Goal: Task Accomplishment & Management: Manage account settings

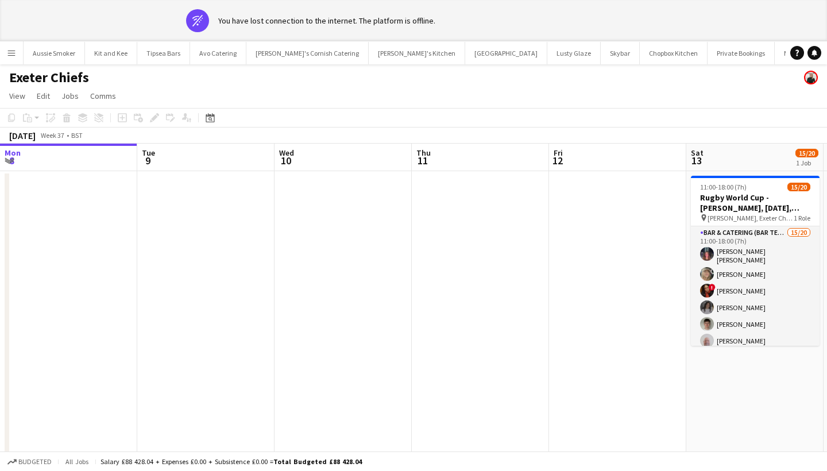
scroll to position [0, 394]
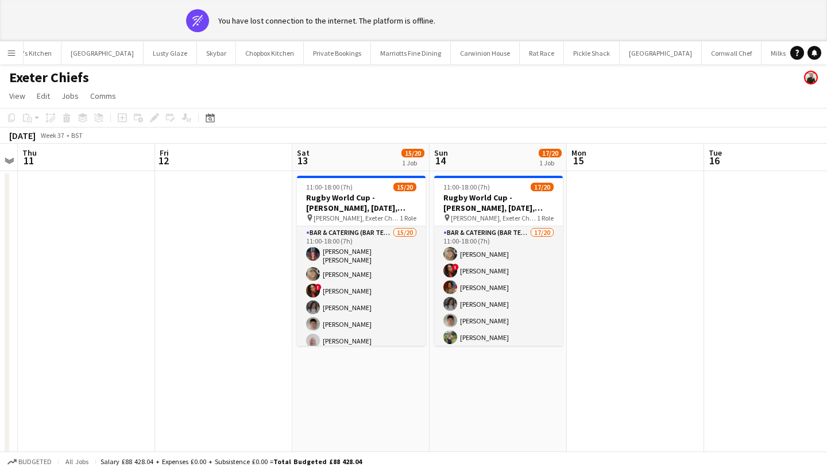
click at [12, 46] on button "Menu" at bounding box center [11, 52] width 23 height 23
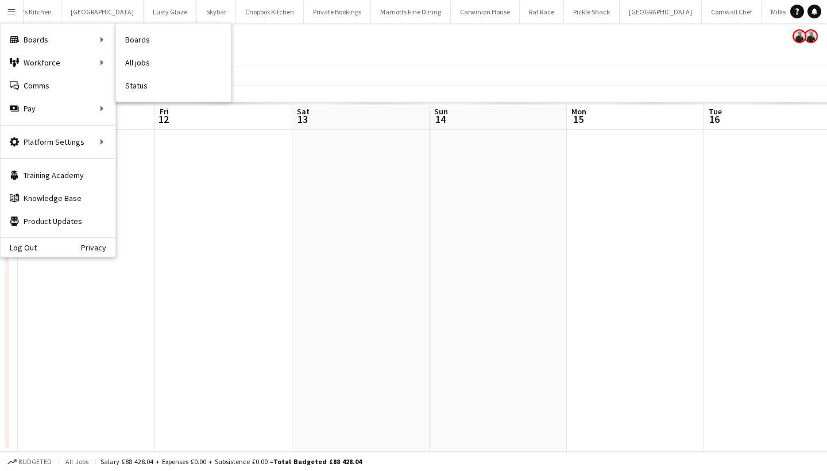
click at [157, 100] on nav "Boards All jobs Status" at bounding box center [173, 63] width 115 height 78
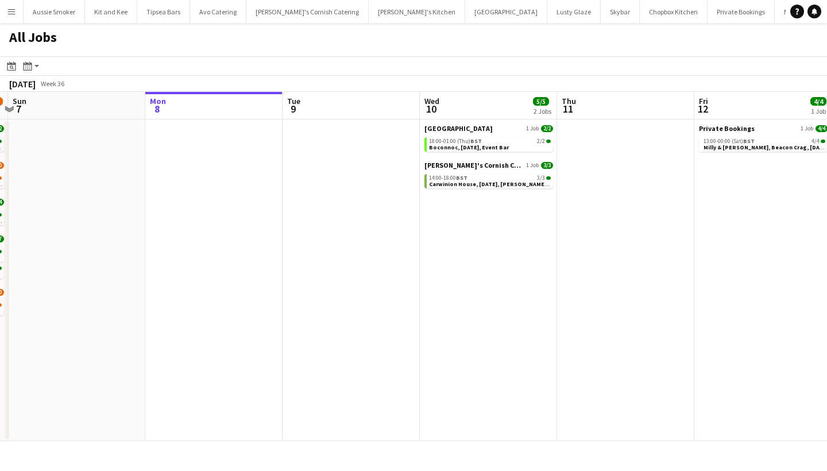
scroll to position [0, 266]
click at [476, 205] on app-date-cell "Boconnoc House 1 Job 2/2 18:00-01:00 (Thu) BST 2/2 Boconnoc, 10th September, Ev…" at bounding box center [488, 280] width 137 height 322
click at [477, 226] on app-date-cell "Boconnoc House 1 Job 2/2 18:00-01:00 (Thu) BST 2/2 Boconnoc, 10th September, Ev…" at bounding box center [488, 280] width 137 height 322
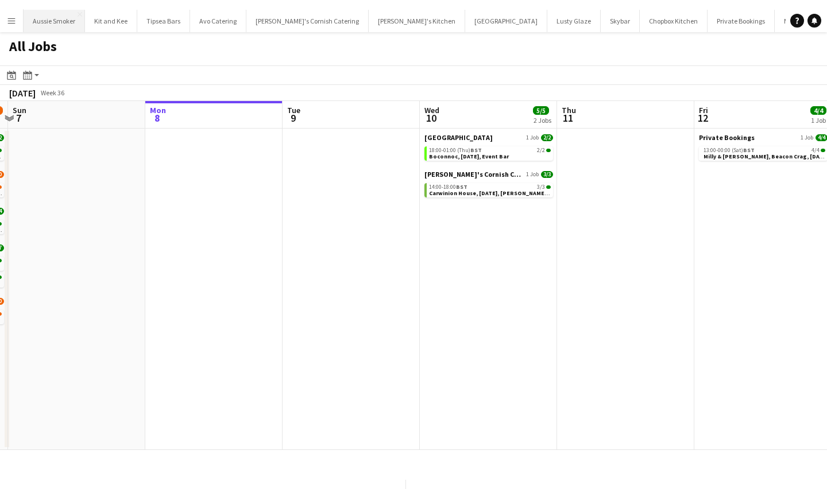
scroll to position [0, 0]
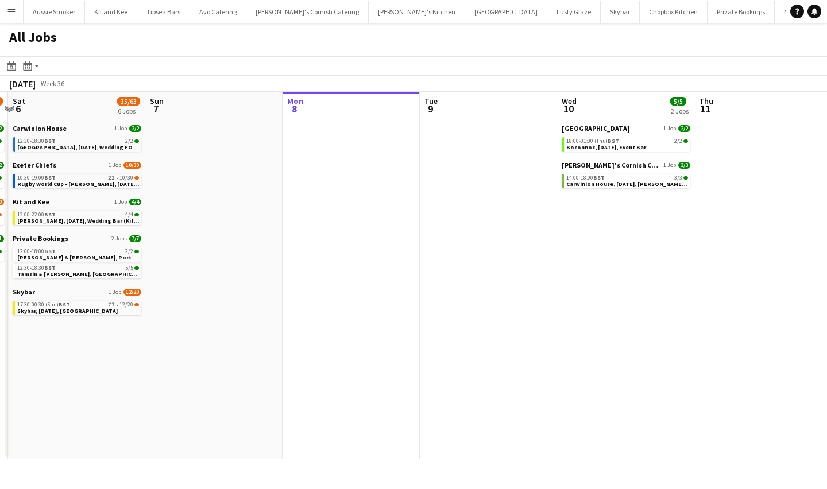
click at [619, 216] on app-date-cell "Boconnoc House 1 Job 2/2 18:00-01:00 (Thu) BST 2/2 Boconnoc, 10th September, Ev…" at bounding box center [625, 289] width 137 height 340
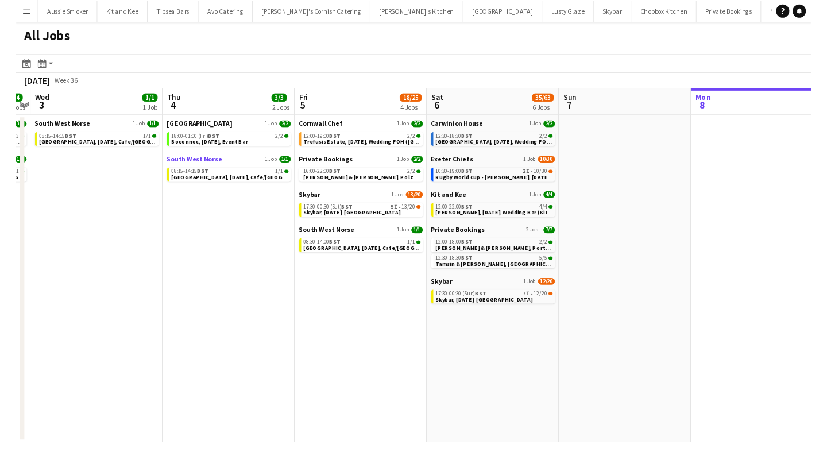
scroll to position [0, 397]
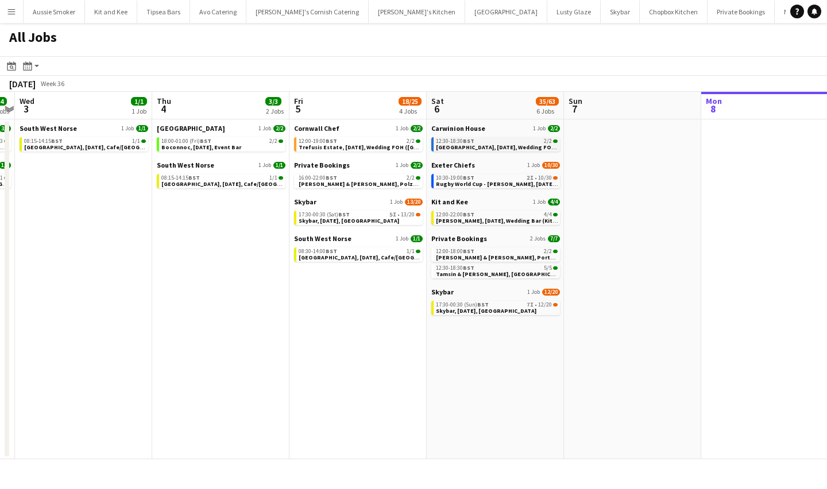
click at [487, 145] on span "[GEOGRAPHIC_DATA], [DATE], Wedding FOH/Bar ([GEOGRAPHIC_DATA])" at bounding box center [533, 147] width 195 height 7
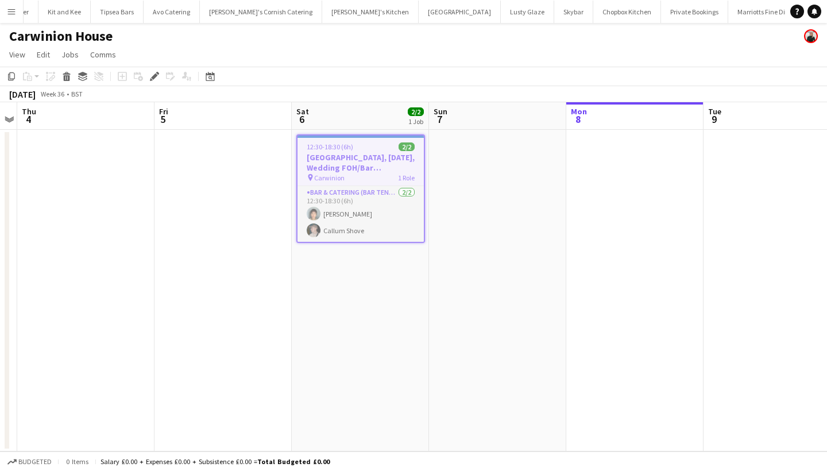
click at [345, 178] on div "pin Carwinion 1 Role" at bounding box center [360, 177] width 126 height 9
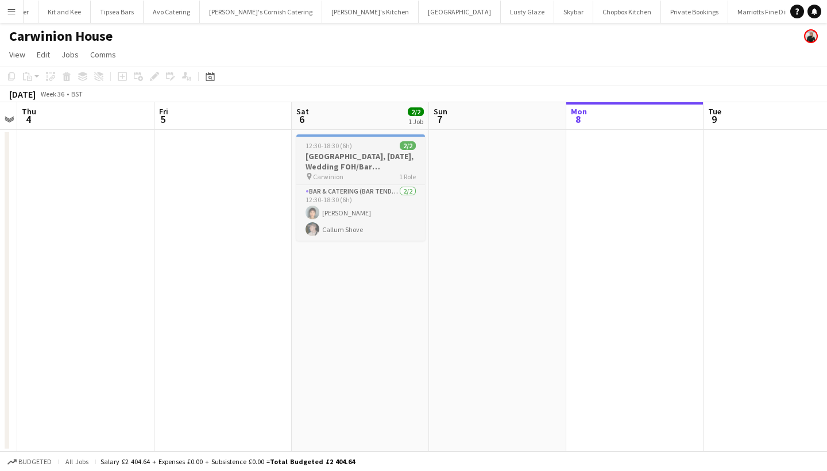
click at [331, 150] on app-job-card "12:30-18:30 (6h) 2/2 Carwinion House, 6th September, Wedding FOH/Bar (Carwinion…" at bounding box center [360, 187] width 129 height 106
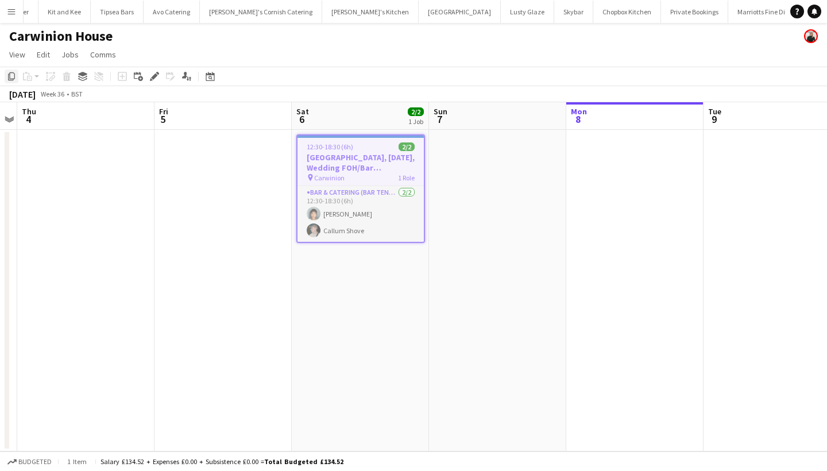
click at [12, 79] on icon at bounding box center [11, 76] width 7 height 8
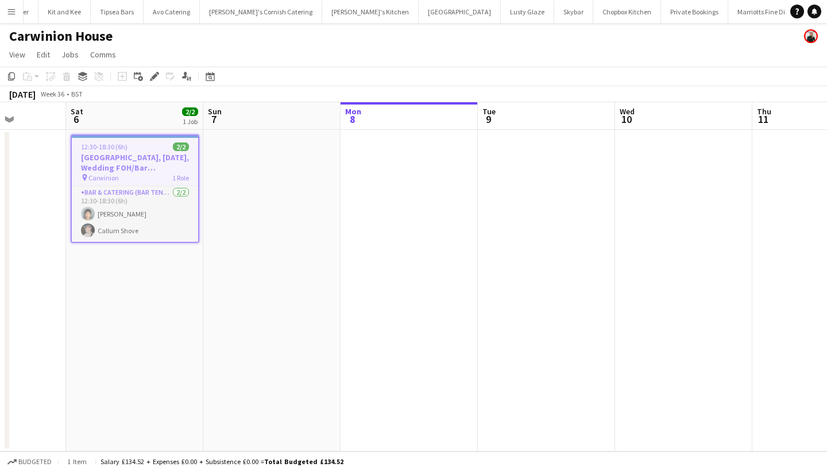
scroll to position [0, 357]
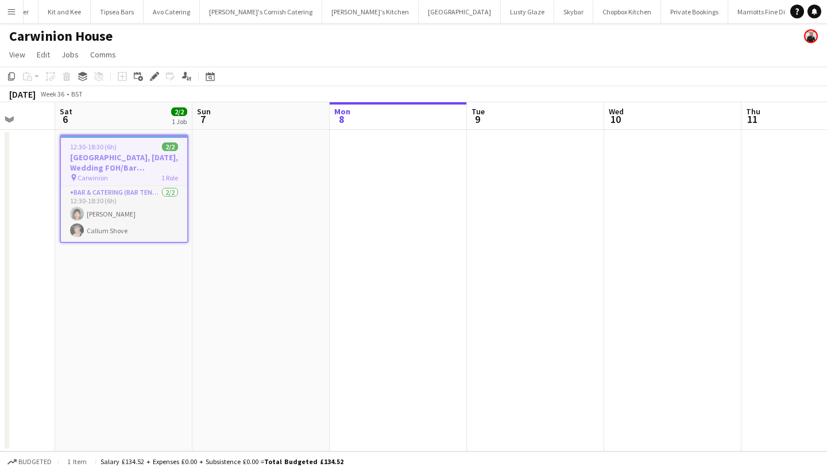
click at [642, 179] on app-date-cell at bounding box center [672, 291] width 137 height 322
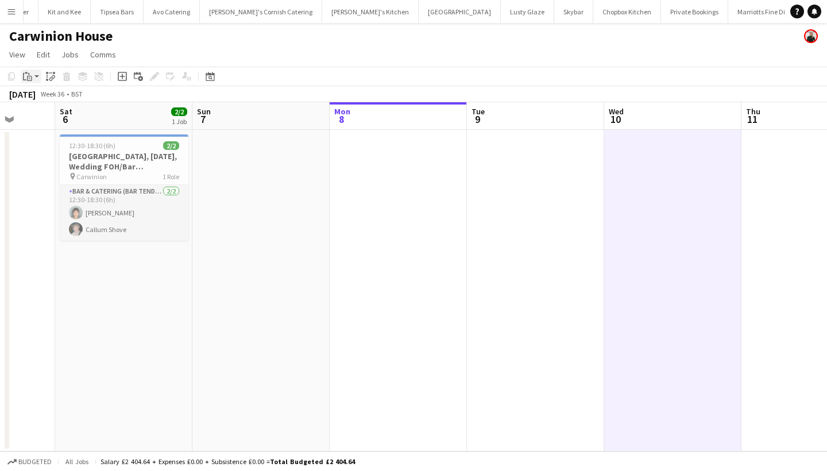
click at [26, 78] on icon "Paste" at bounding box center [27, 76] width 9 height 9
click at [45, 100] on link "Paste Command V" at bounding box center [75, 98] width 91 height 10
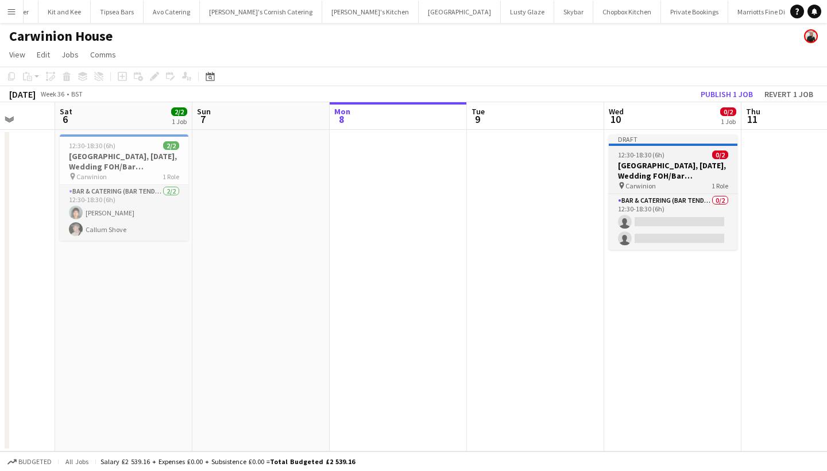
click at [652, 170] on h3 "Carwinion House, 6th September, Wedding FOH/Bar (Carwinion House)" at bounding box center [673, 170] width 129 height 21
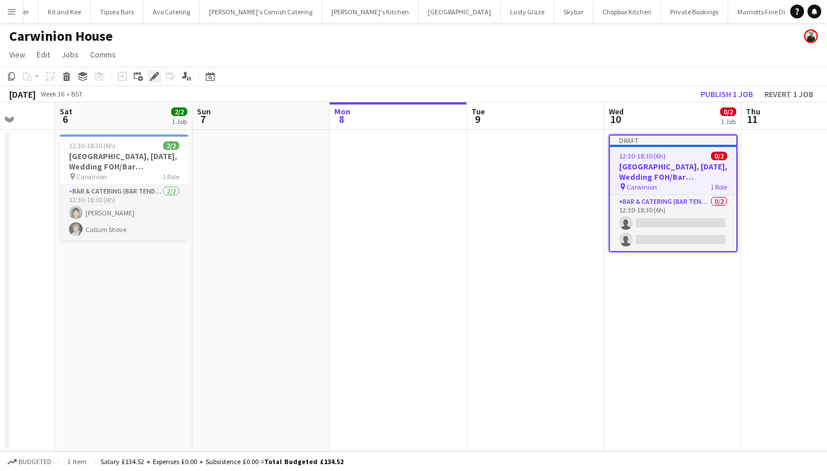
click at [154, 73] on icon "Edit" at bounding box center [154, 76] width 9 height 9
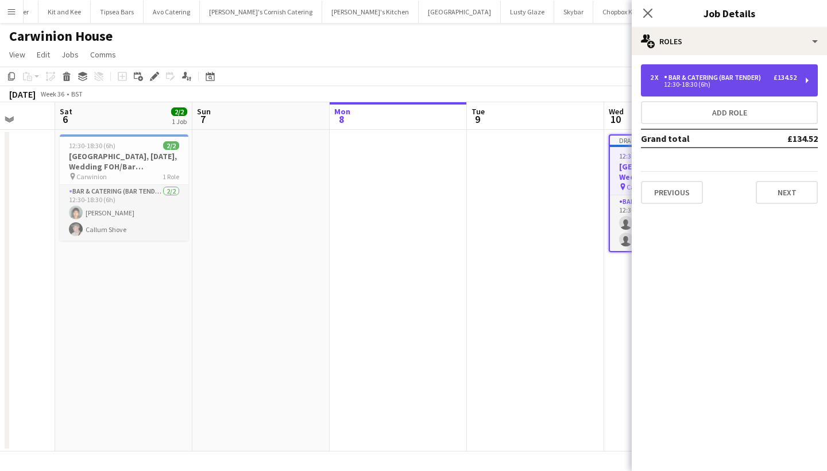
click at [677, 80] on div "Bar & Catering (Bar Tender)" at bounding box center [715, 77] width 102 height 8
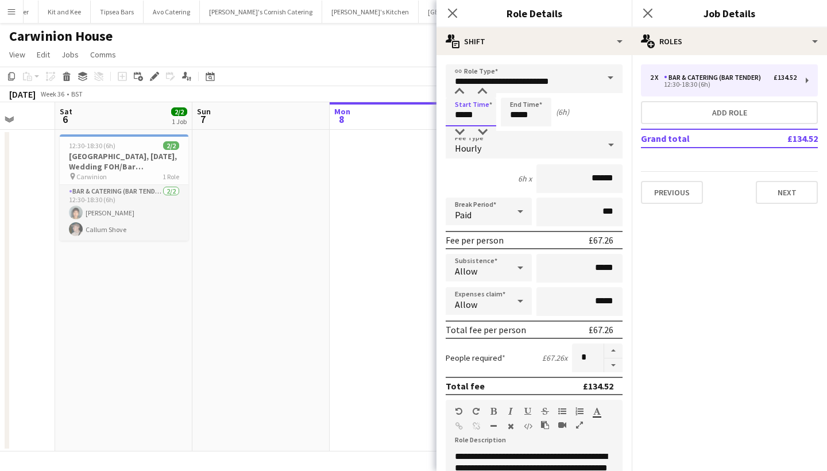
drag, startPoint x: 460, startPoint y: 114, endPoint x: 498, endPoint y: 119, distance: 37.7
click at [460, 114] on input "*****" at bounding box center [471, 112] width 51 height 29
type input "*****"
click at [516, 114] on input "*****" at bounding box center [526, 112] width 51 height 29
type input "*****"
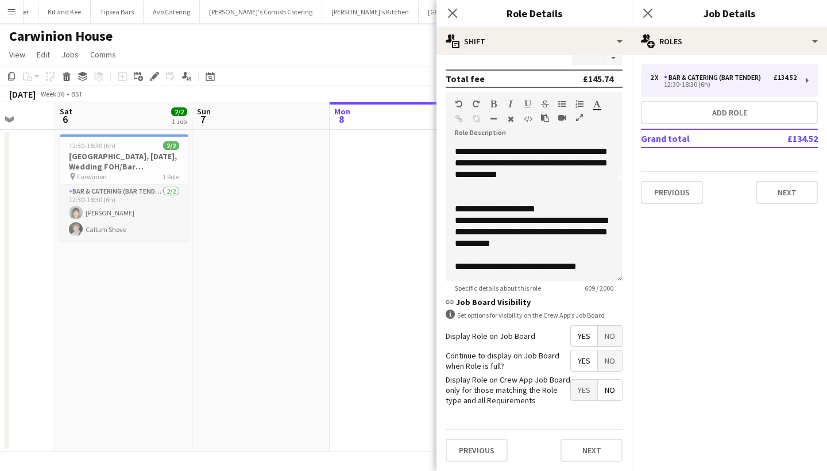
scroll to position [307, 0]
click at [589, 454] on button "Next" at bounding box center [591, 450] width 62 height 23
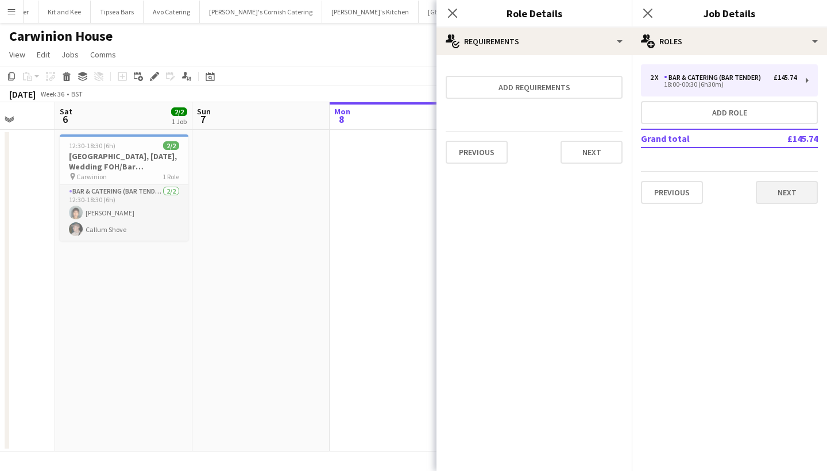
click at [770, 197] on button "Next" at bounding box center [787, 192] width 62 height 23
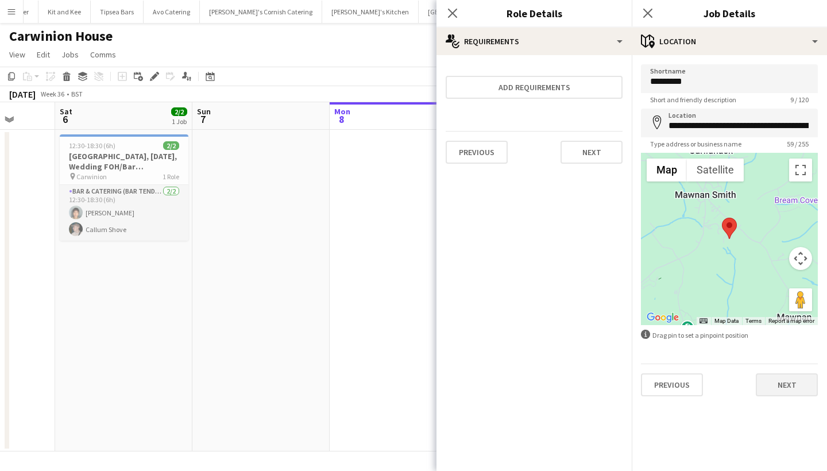
click at [779, 386] on button "Next" at bounding box center [787, 384] width 62 height 23
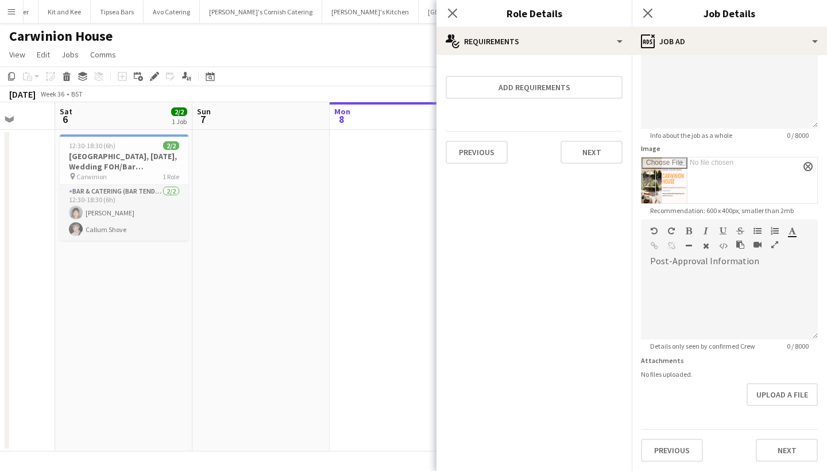
scroll to position [100, 0]
click at [807, 165] on app-icon "close" at bounding box center [807, 166] width 7 height 5
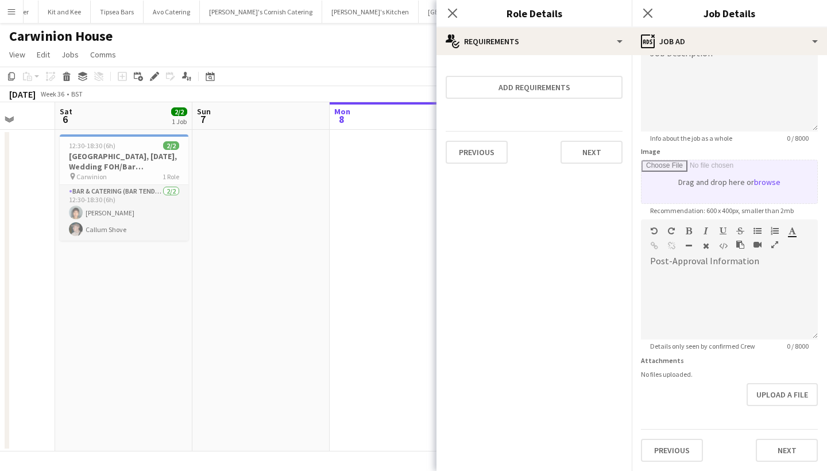
click at [766, 181] on input "Image" at bounding box center [729, 181] width 176 height 43
type input "**********"
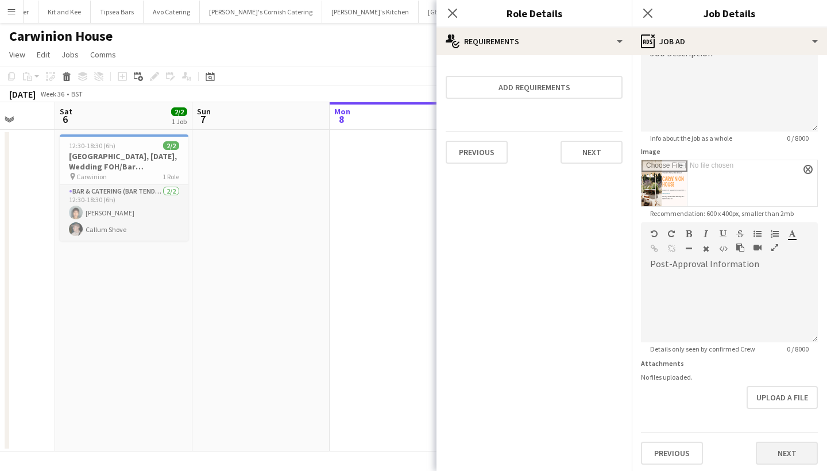
click at [796, 447] on button "Next" at bounding box center [787, 453] width 62 height 23
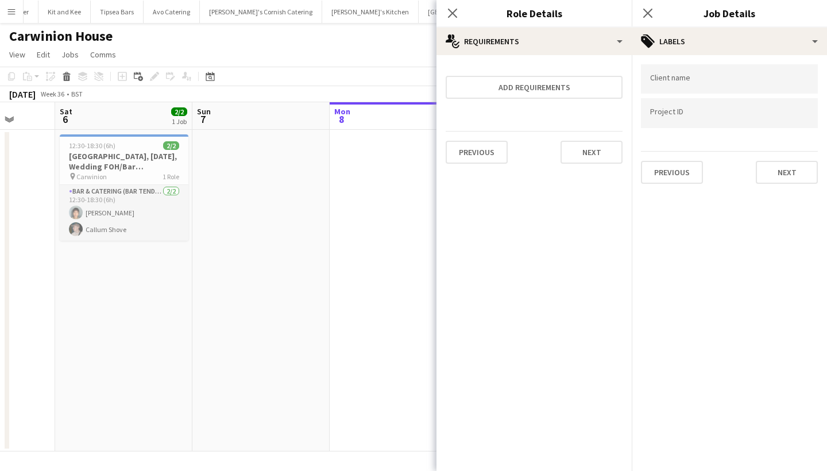
scroll to position [0, 0]
click at [800, 162] on button "Next" at bounding box center [787, 172] width 62 height 23
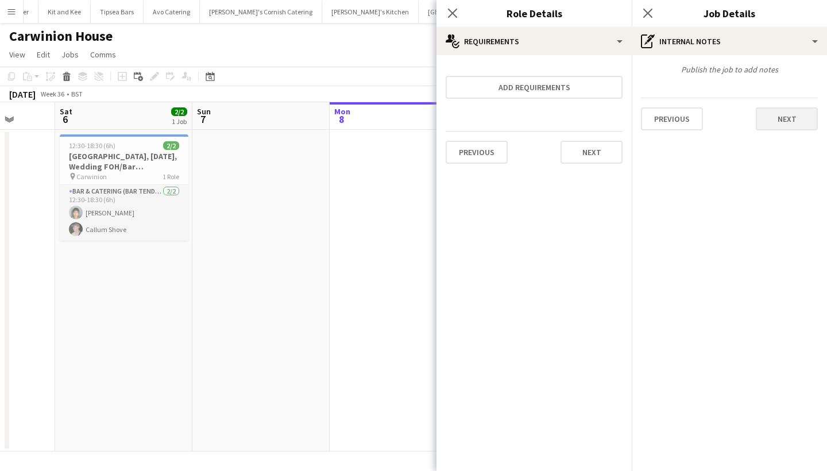
click at [785, 111] on button "Next" at bounding box center [787, 118] width 62 height 23
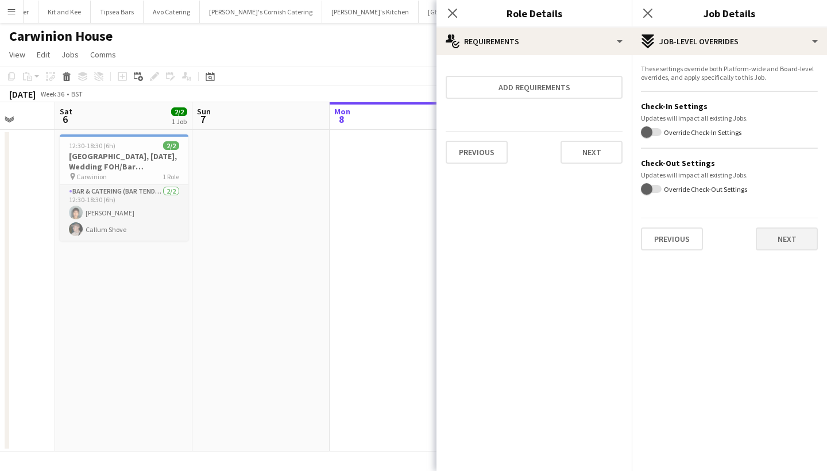
click at [779, 237] on button "Next" at bounding box center [787, 238] width 62 height 23
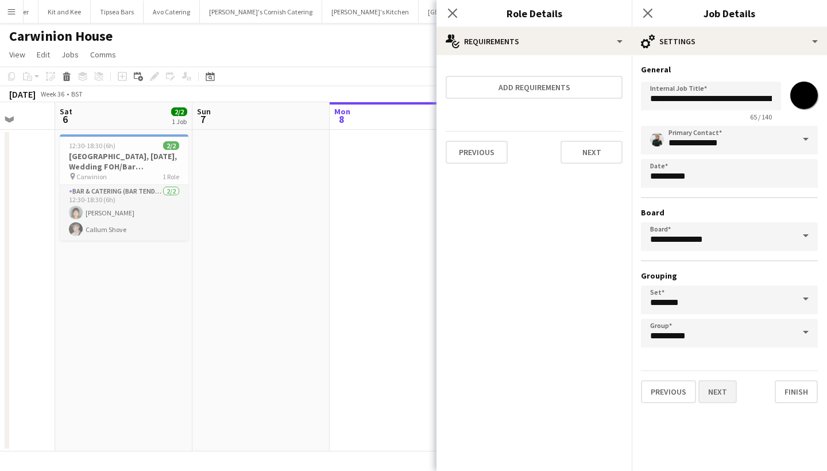
click at [711, 393] on button "Next" at bounding box center [717, 391] width 38 height 23
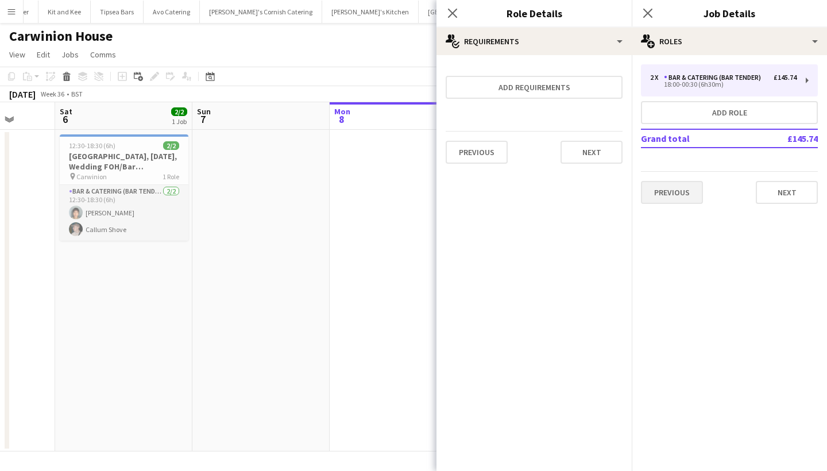
click at [689, 193] on button "Previous" at bounding box center [672, 192] width 62 height 23
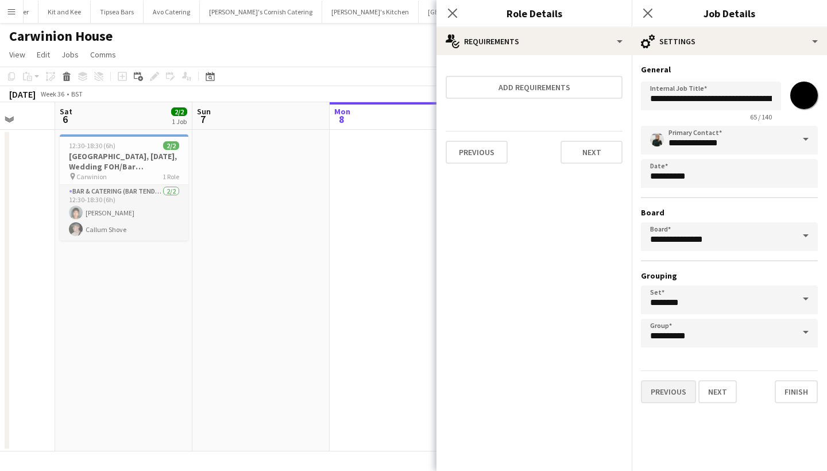
click at [667, 388] on button "Previous" at bounding box center [668, 391] width 55 height 23
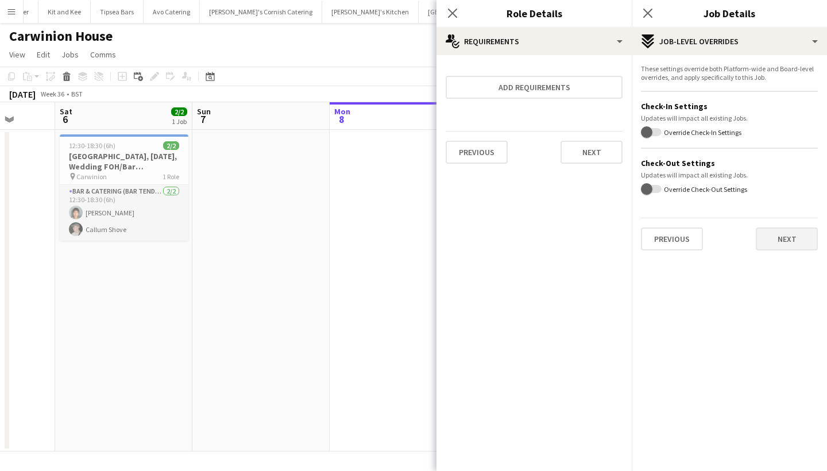
click at [785, 236] on button "Next" at bounding box center [787, 238] width 62 height 23
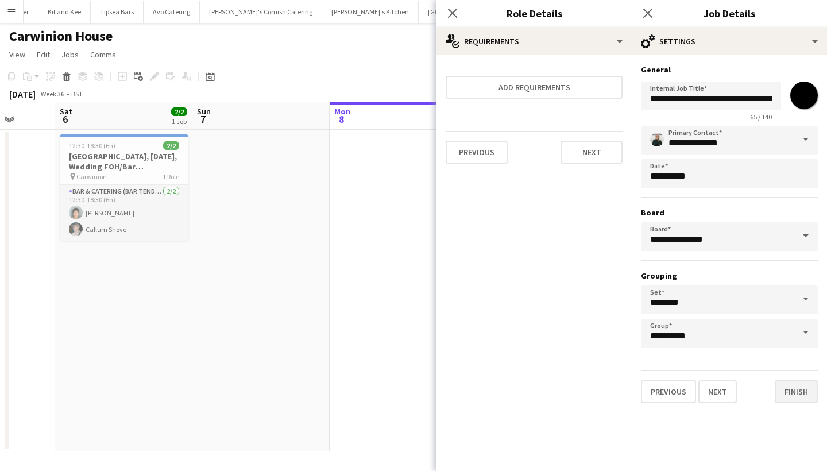
click at [788, 387] on button "Finish" at bounding box center [796, 391] width 43 height 23
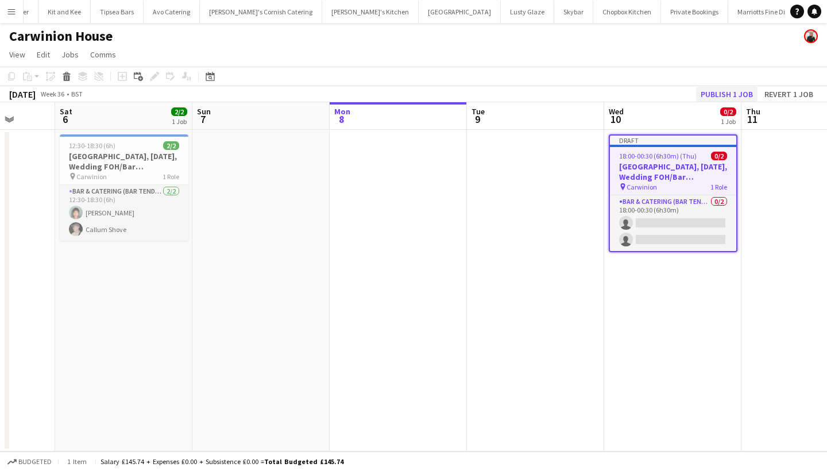
click at [732, 95] on button "Publish 1 job" at bounding box center [726, 94] width 61 height 15
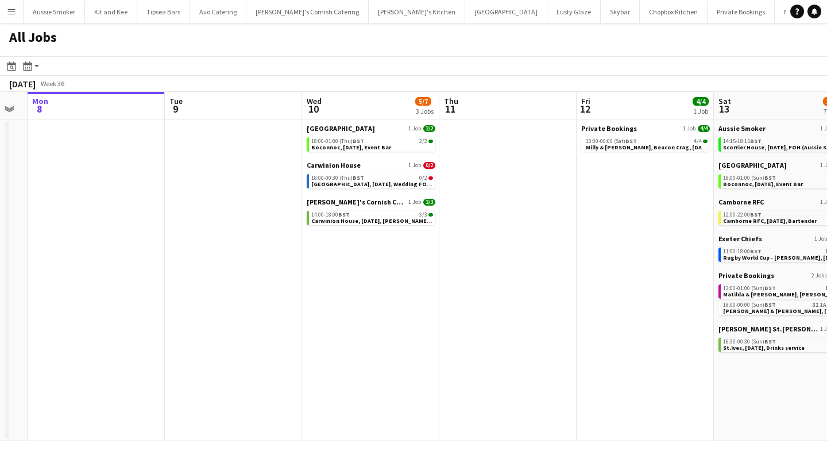
scroll to position [0, 388]
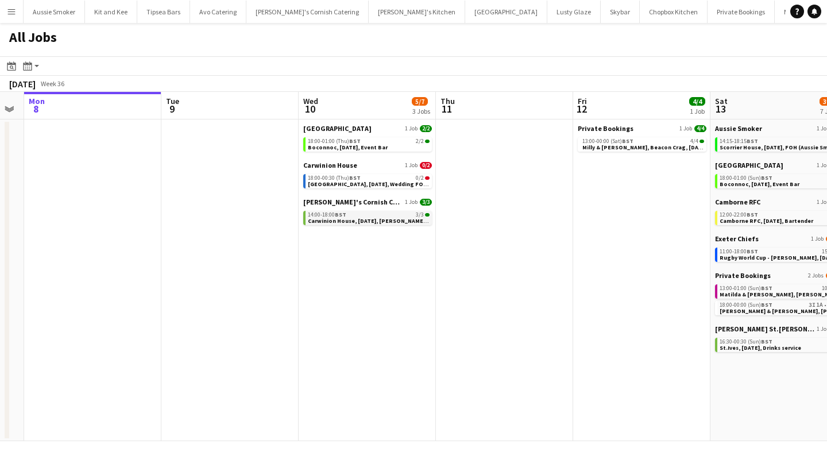
click at [371, 217] on span "Carwinion House, 10th September, Kerra's Catering" at bounding box center [382, 220] width 148 height 7
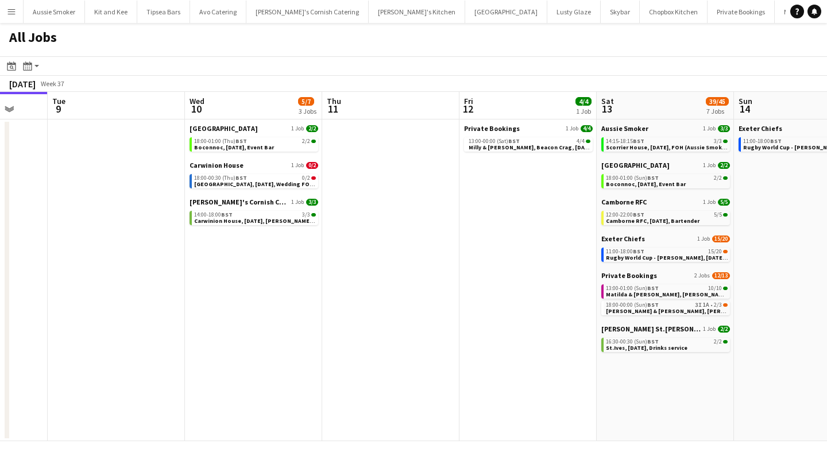
scroll to position [0, 365]
click at [244, 180] on span "BST" at bounding box center [240, 177] width 11 height 7
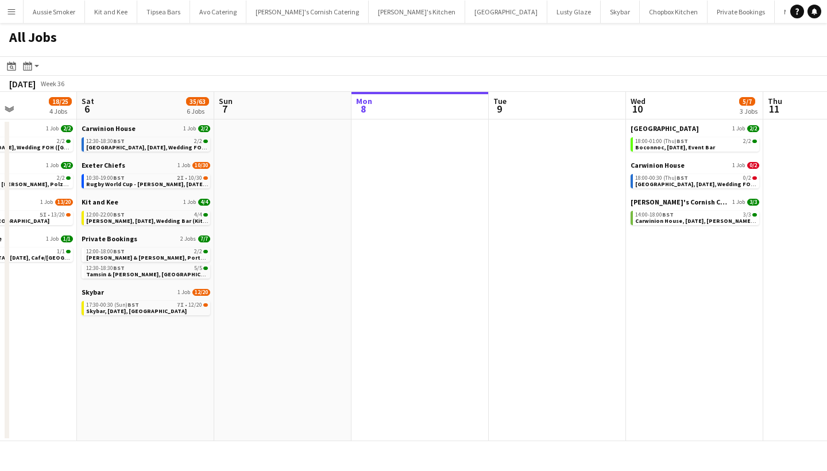
scroll to position [0, 323]
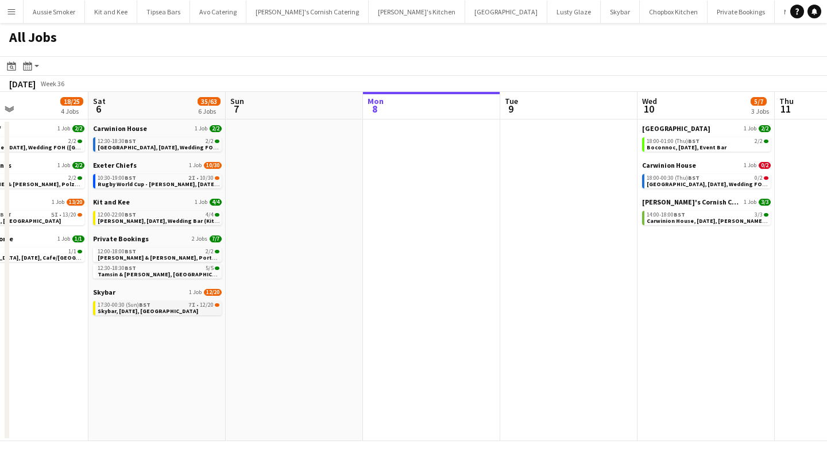
click at [158, 309] on span "Skybar, 6th September, Croyde Bay" at bounding box center [148, 310] width 100 height 7
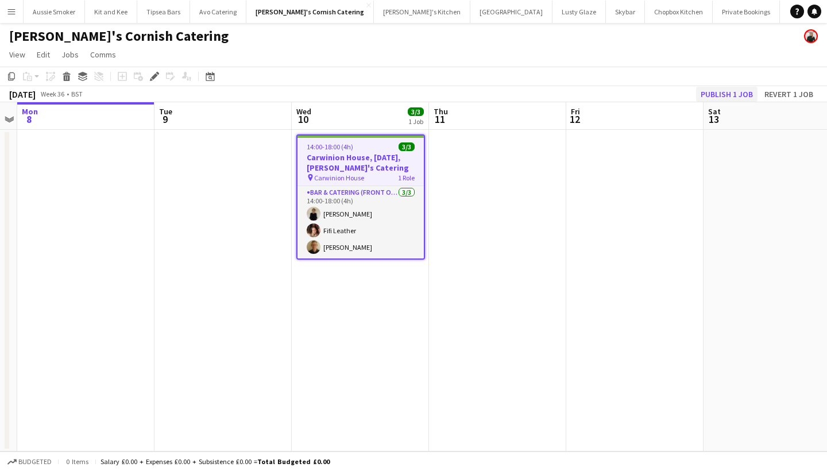
click at [722, 92] on button "Publish 1 job" at bounding box center [726, 94] width 61 height 15
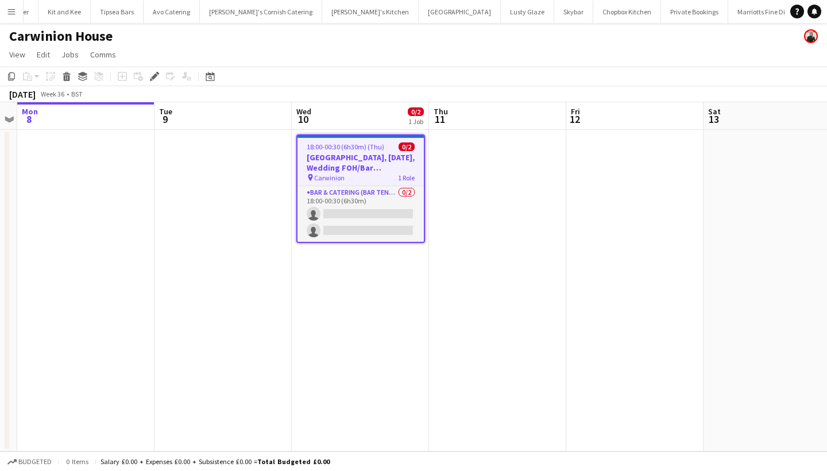
click at [362, 170] on h3 "[GEOGRAPHIC_DATA], [DATE], Wedding FOH/Bar ([GEOGRAPHIC_DATA])" at bounding box center [360, 162] width 126 height 21
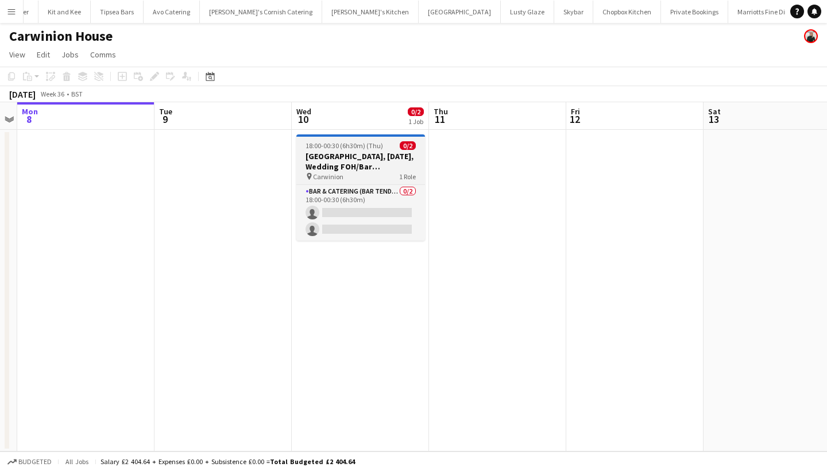
click at [362, 170] on h3 "[GEOGRAPHIC_DATA], [DATE], Wedding FOH/Bar ([GEOGRAPHIC_DATA])" at bounding box center [360, 161] width 129 height 21
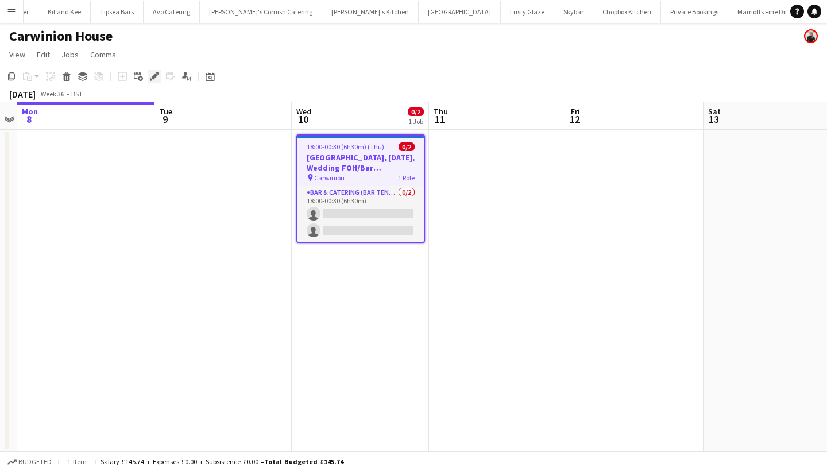
click at [156, 73] on icon at bounding box center [154, 76] width 6 height 6
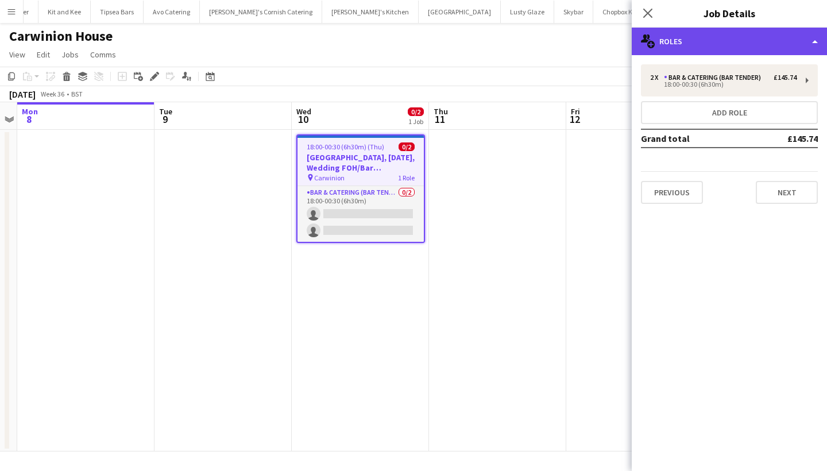
click at [720, 43] on div "multiple-users-add Roles" at bounding box center [729, 42] width 195 height 28
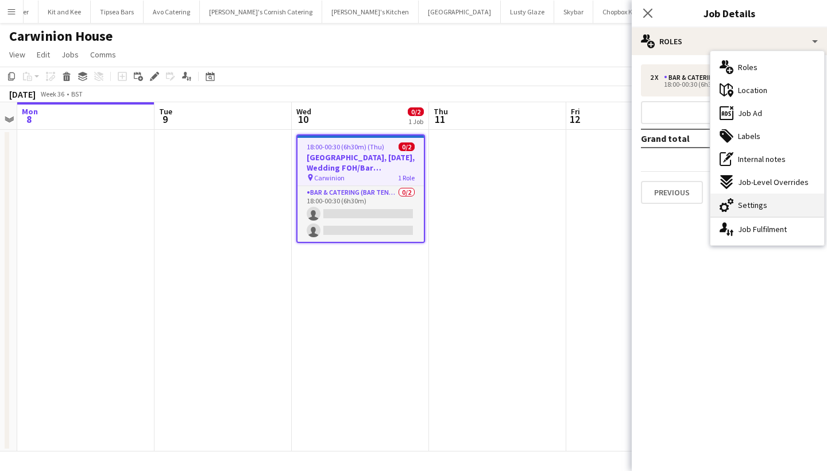
click at [742, 206] on span "Settings" at bounding box center [752, 205] width 29 height 10
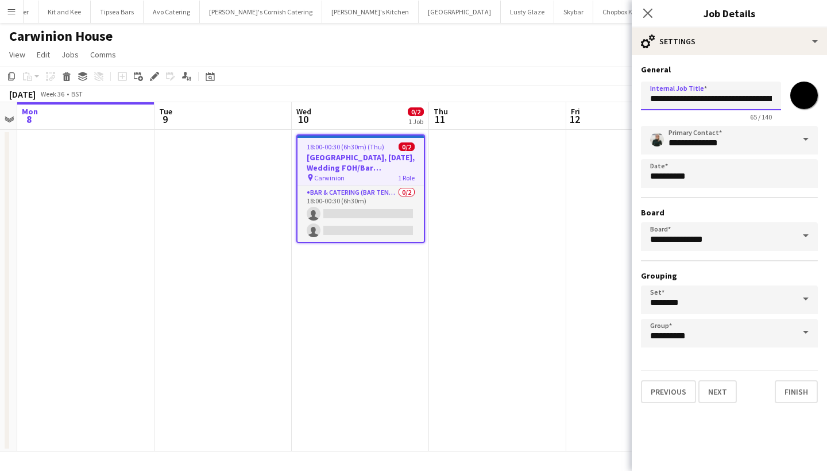
drag, startPoint x: 753, startPoint y: 93, endPoint x: 824, endPoint y: 94, distance: 71.2
click at [824, 94] on form "**********" at bounding box center [729, 233] width 195 height 339
click at [683, 97] on input "**********" at bounding box center [711, 96] width 140 height 29
type input "**********"
click at [798, 392] on button "Finish" at bounding box center [796, 391] width 43 height 23
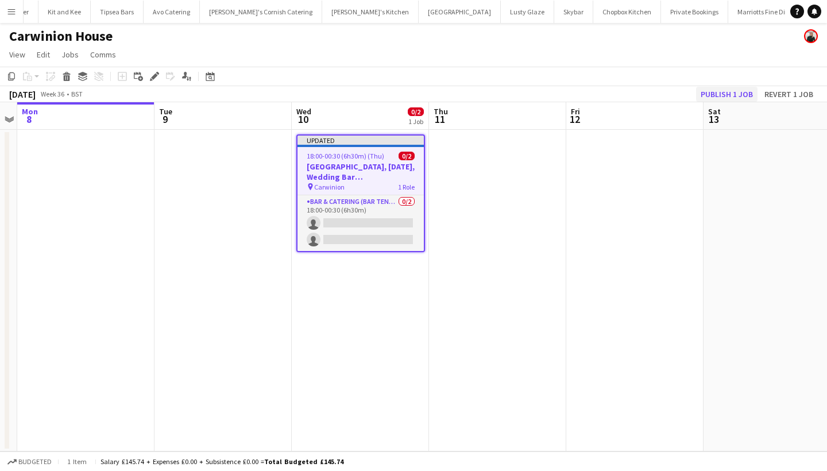
click at [729, 89] on button "Publish 1 job" at bounding box center [726, 94] width 61 height 15
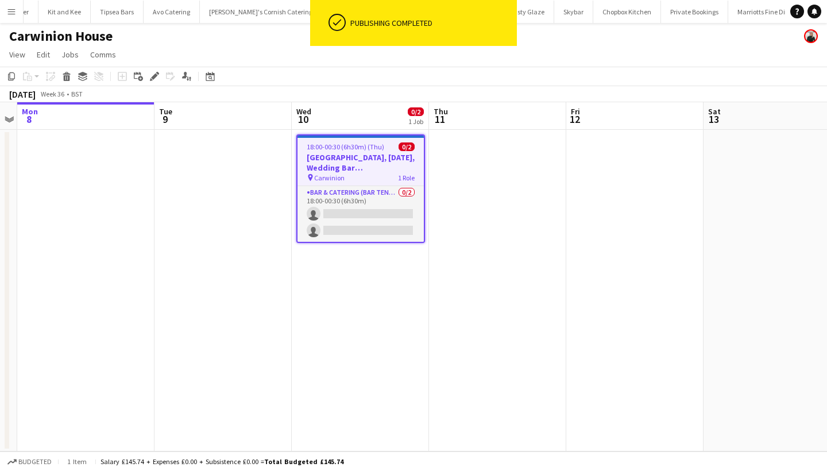
click at [374, 159] on h3 "Carwinion House, 6th September, Wedding Bar (Carwinion House)" at bounding box center [360, 162] width 126 height 21
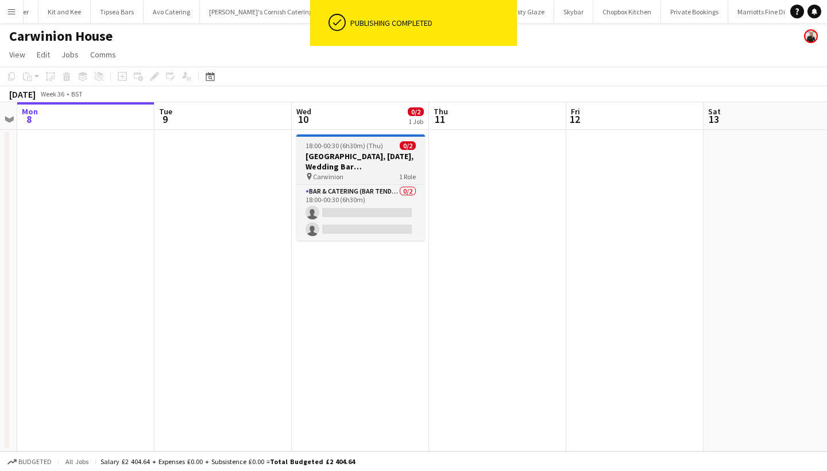
click at [374, 159] on h3 "Carwinion House, 6th September, Wedding Bar (Carwinion House)" at bounding box center [360, 161] width 129 height 21
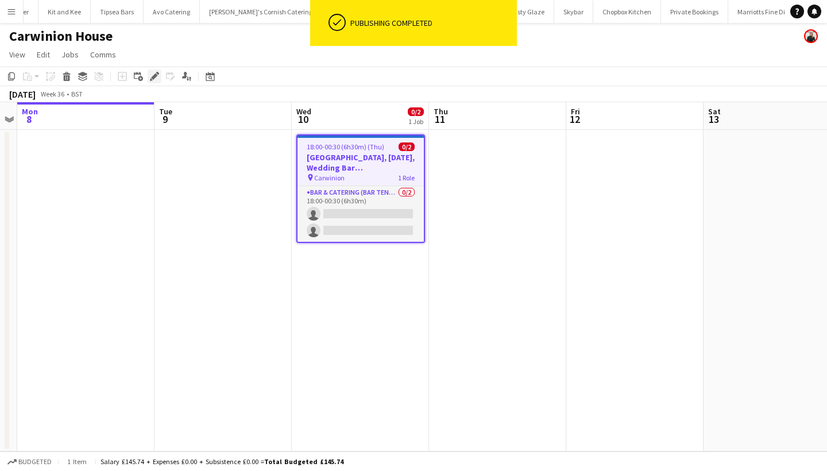
click at [156, 75] on icon at bounding box center [154, 76] width 6 height 6
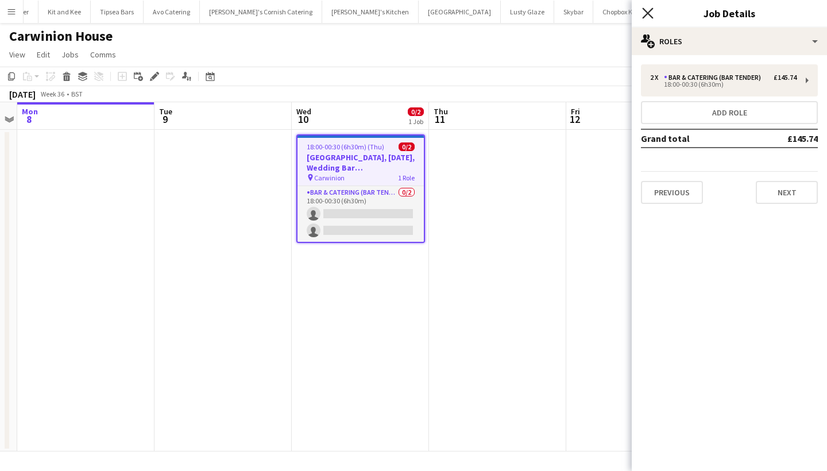
click at [646, 11] on icon at bounding box center [647, 12] width 11 height 11
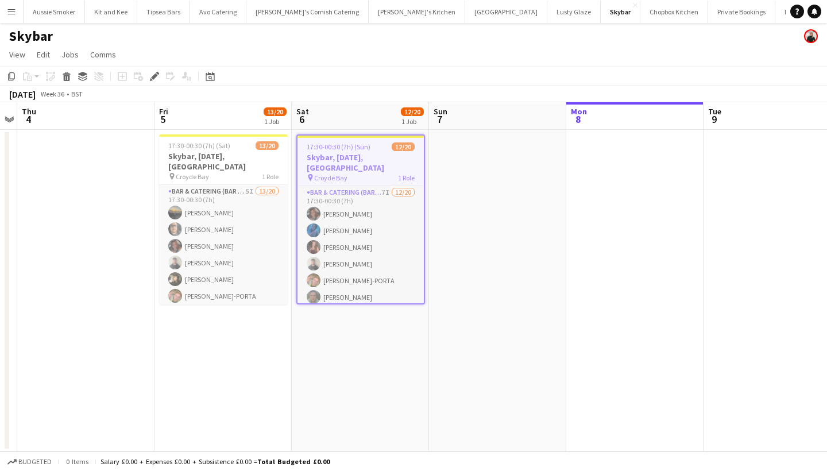
click at [357, 173] on div "pin Croyde Bay 1 Role" at bounding box center [360, 177] width 126 height 9
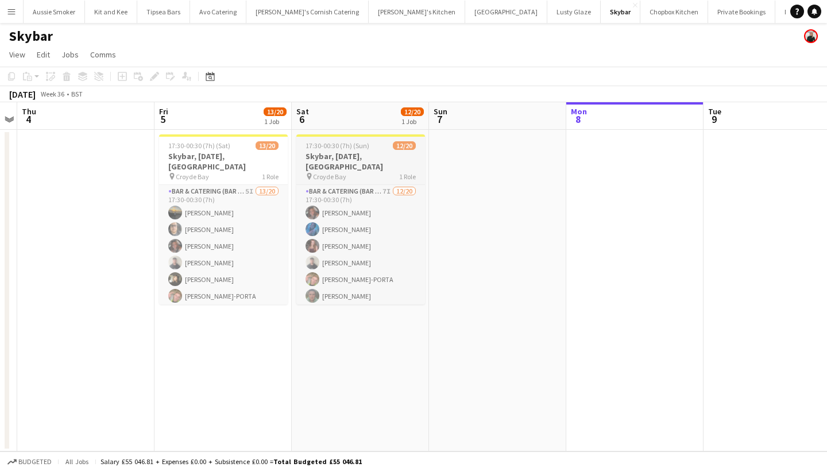
click at [343, 164] on h3 "Skybar, [DATE], [GEOGRAPHIC_DATA]" at bounding box center [360, 161] width 129 height 21
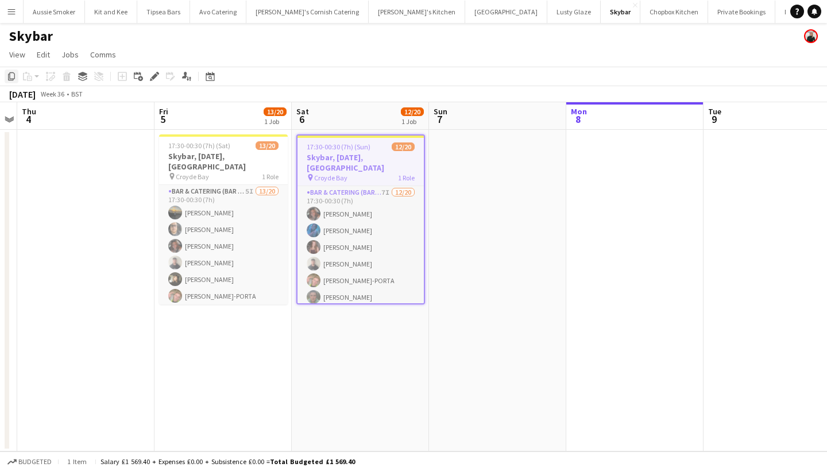
click at [13, 74] on icon "Copy" at bounding box center [11, 76] width 9 height 9
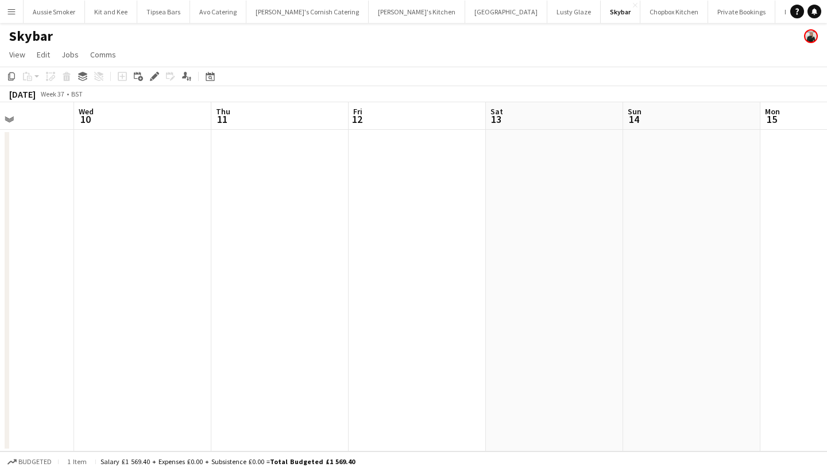
scroll to position [0, 339]
click at [637, 182] on app-date-cell at bounding box center [690, 291] width 137 height 322
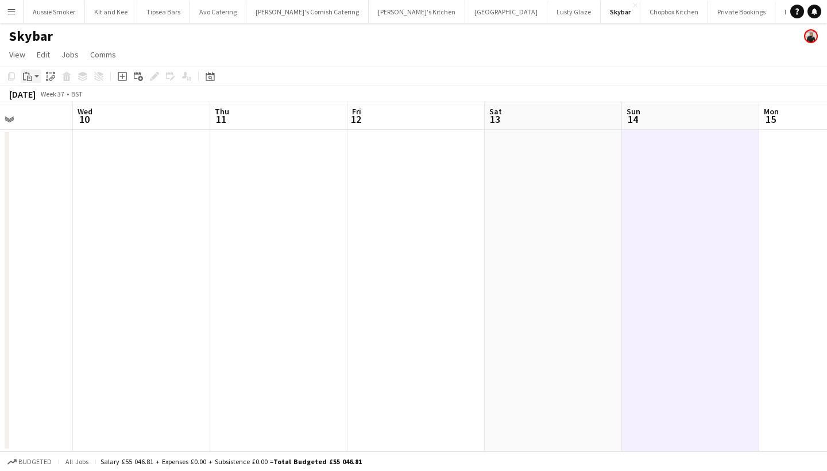
click at [26, 79] on icon "Paste" at bounding box center [27, 76] width 9 height 9
click at [40, 99] on link "Paste Command V" at bounding box center [75, 98] width 91 height 10
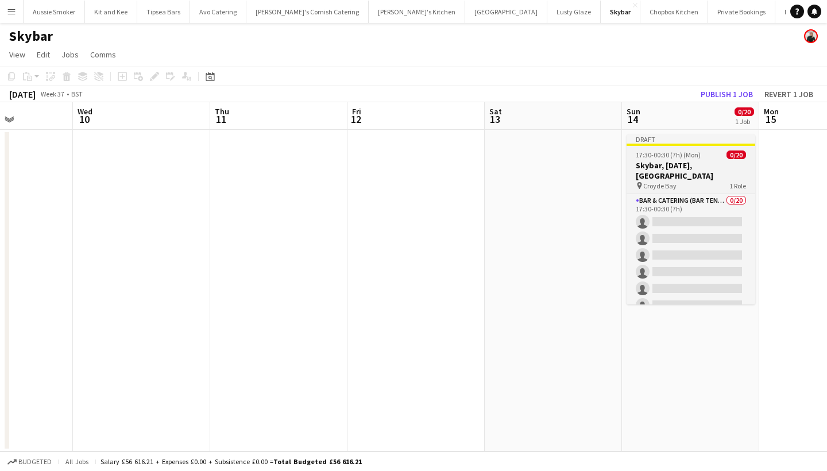
click at [689, 166] on h3 "Skybar, 6th September, Croyde Bay" at bounding box center [690, 170] width 129 height 21
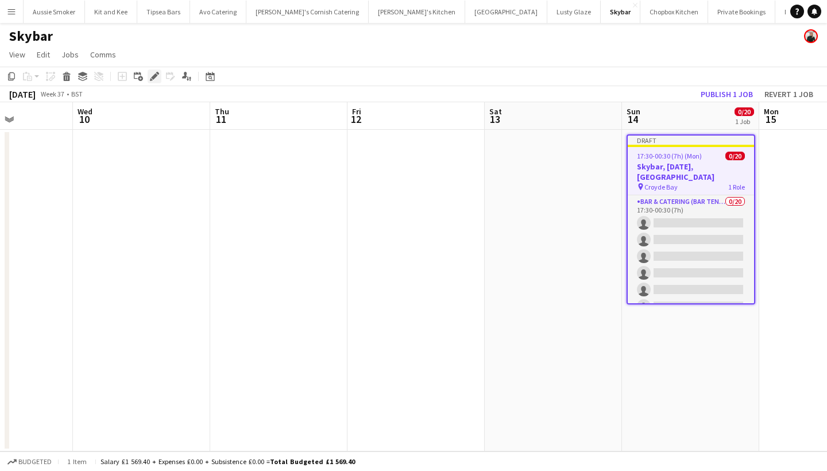
click at [153, 80] on icon "Edit" at bounding box center [154, 76] width 9 height 9
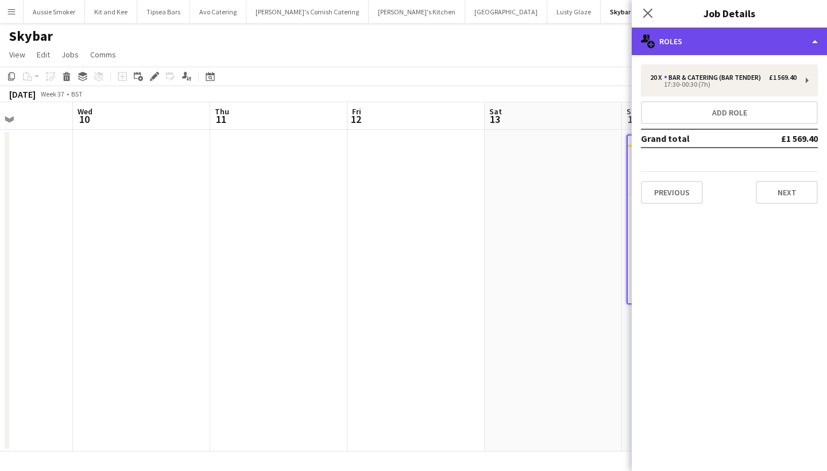
click at [712, 47] on div "multiple-users-add Roles" at bounding box center [729, 42] width 195 height 28
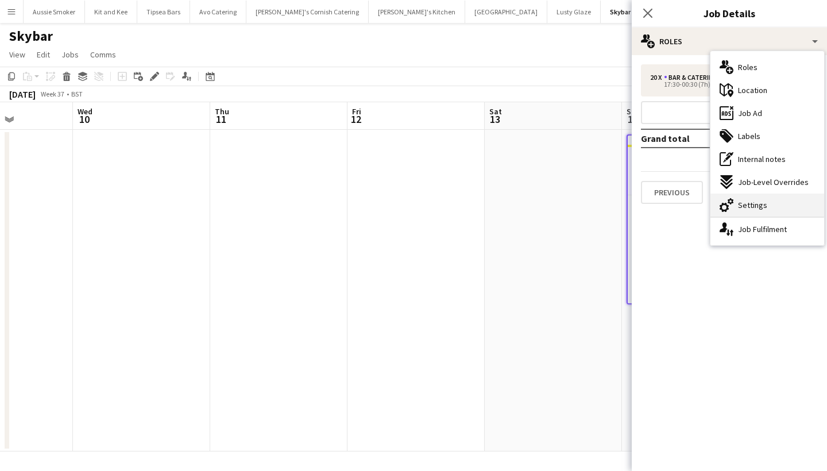
click at [768, 203] on div "cog-double-3 Settings" at bounding box center [767, 204] width 114 height 23
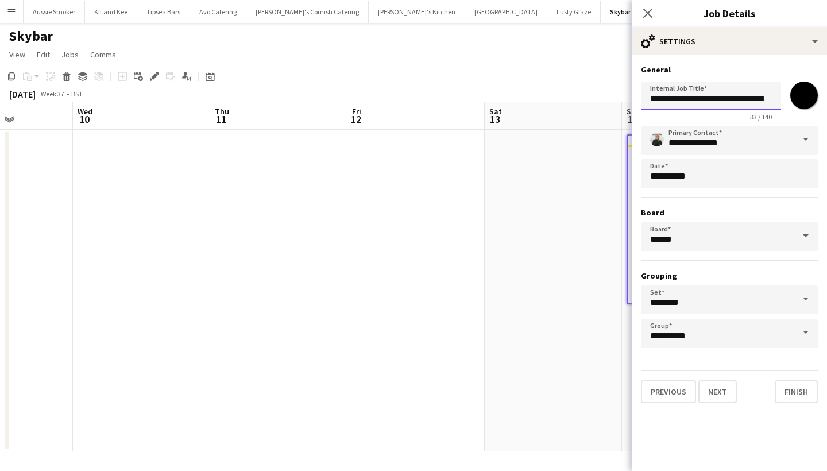
click at [684, 98] on input "**********" at bounding box center [711, 96] width 140 height 29
type input "**********"
click at [721, 392] on button "Next" at bounding box center [717, 391] width 38 height 23
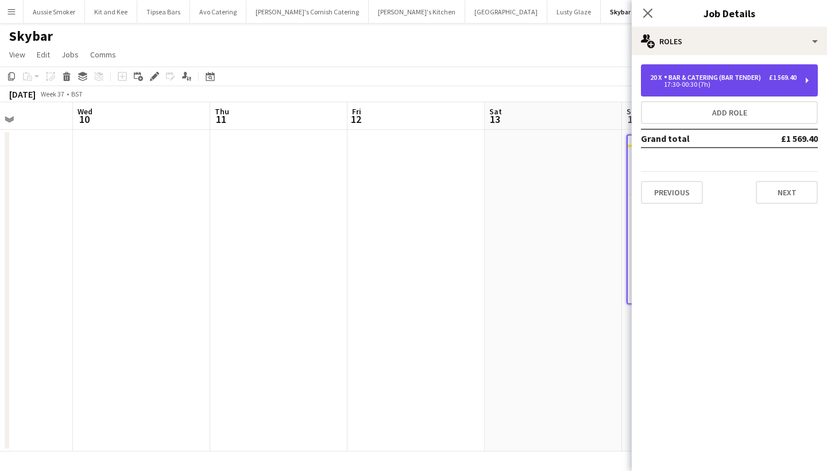
click at [757, 84] on div "17:30-00:30 (7h)" at bounding box center [723, 85] width 146 height 6
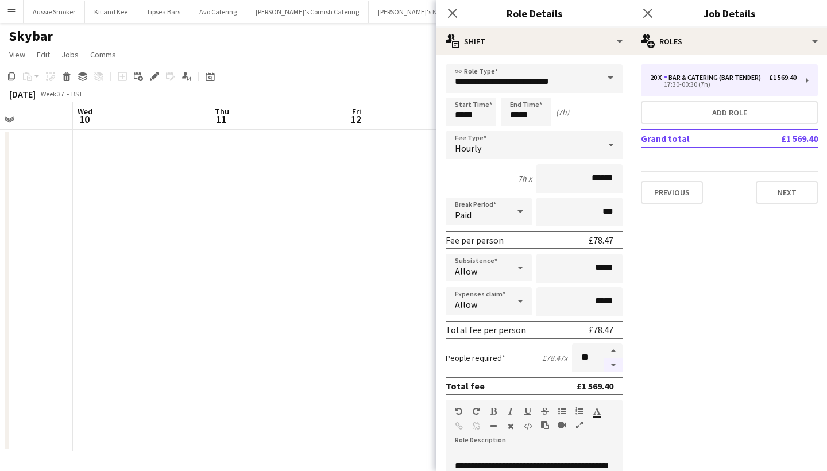
click at [614, 361] on button "button" at bounding box center [613, 365] width 18 height 14
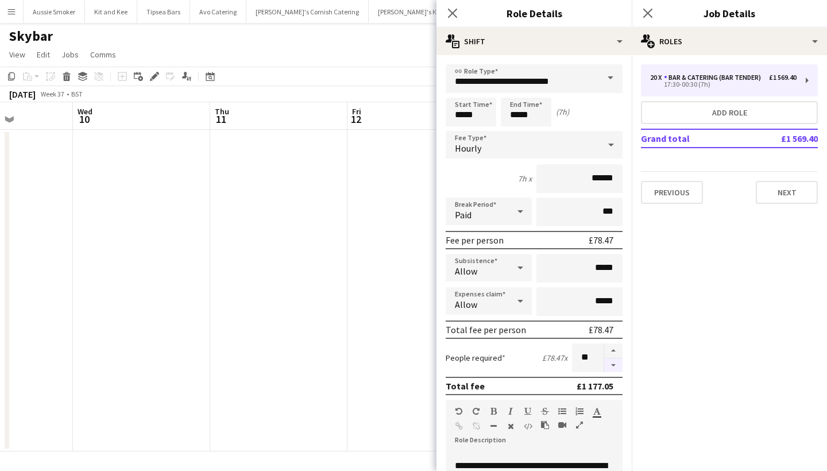
click at [614, 361] on button "button" at bounding box center [613, 365] width 18 height 14
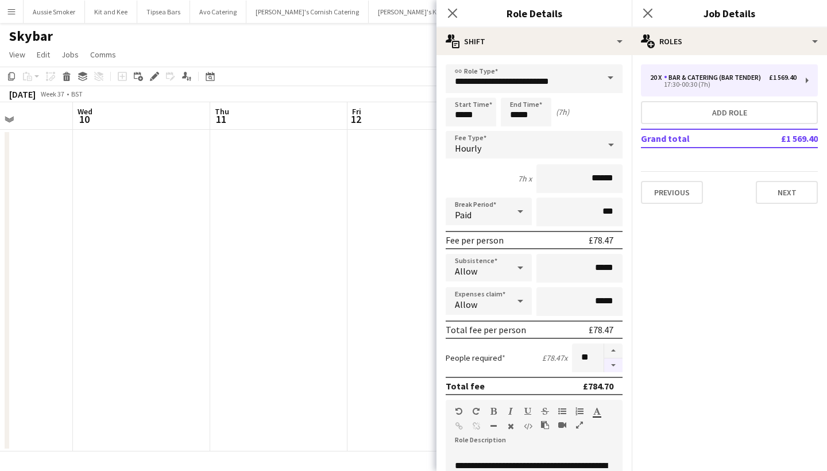
click at [614, 361] on button "button" at bounding box center [613, 365] width 18 height 14
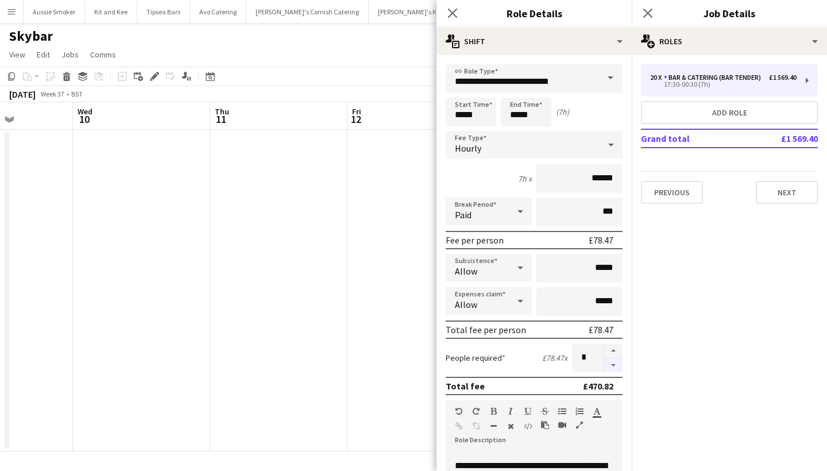
type input "*"
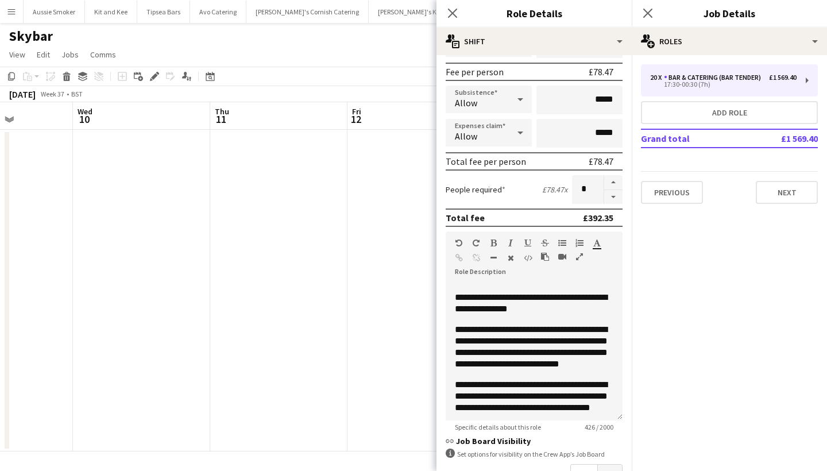
scroll to position [173, 0]
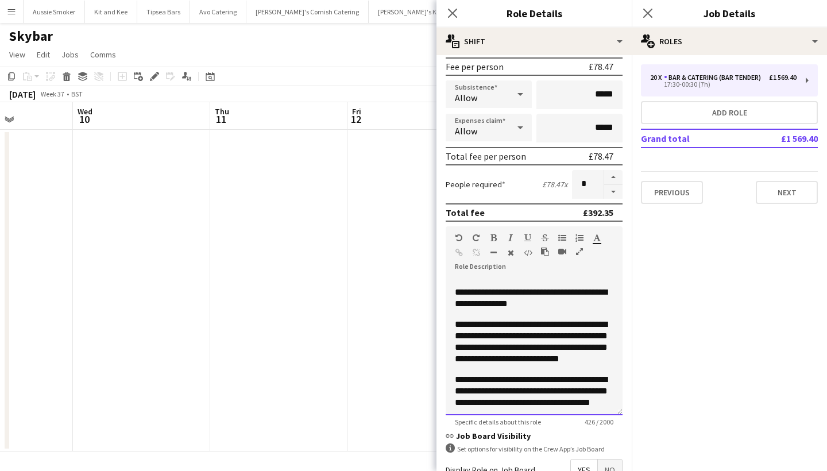
click at [526, 304] on span "**********" at bounding box center [531, 298] width 152 height 20
drag, startPoint x: 547, startPoint y: 302, endPoint x: 573, endPoint y: 291, distance: 28.0
click at [573, 291] on p "**********" at bounding box center [534, 297] width 158 height 23
click at [539, 293] on span "**********" at bounding box center [531, 298] width 152 height 20
drag, startPoint x: 529, startPoint y: 313, endPoint x: 499, endPoint y: 301, distance: 32.2
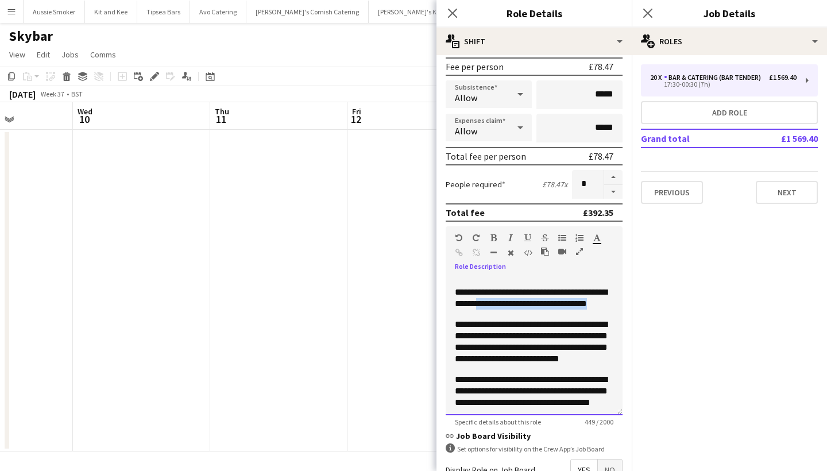
click at [499, 301] on p "**********" at bounding box center [534, 297] width 158 height 23
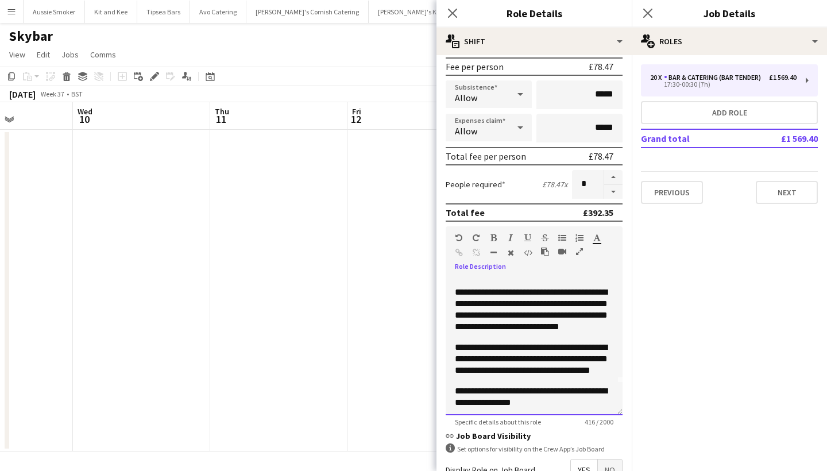
scroll to position [33, 0]
click at [524, 332] on p "**********" at bounding box center [534, 309] width 158 height 46
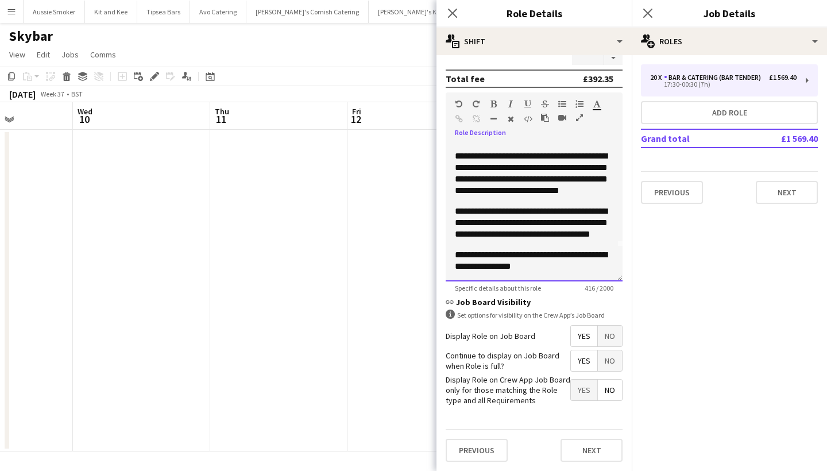
scroll to position [307, 0]
click at [590, 447] on button "Next" at bounding box center [591, 450] width 62 height 23
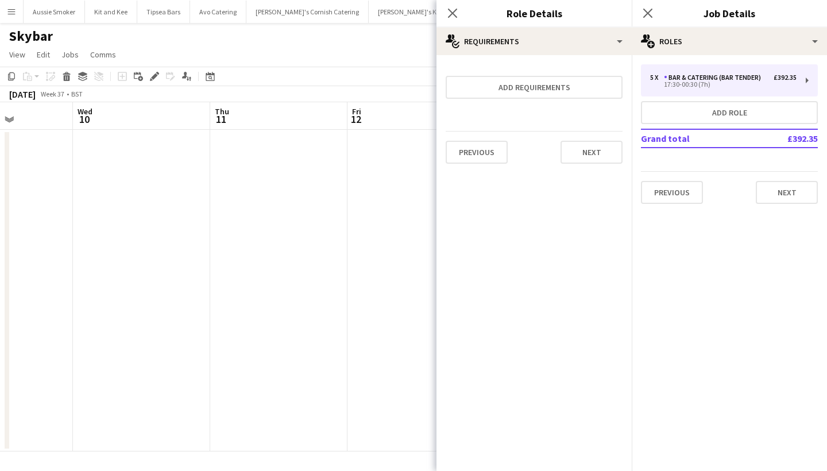
scroll to position [0, 0]
click at [781, 189] on button "Next" at bounding box center [787, 192] width 62 height 23
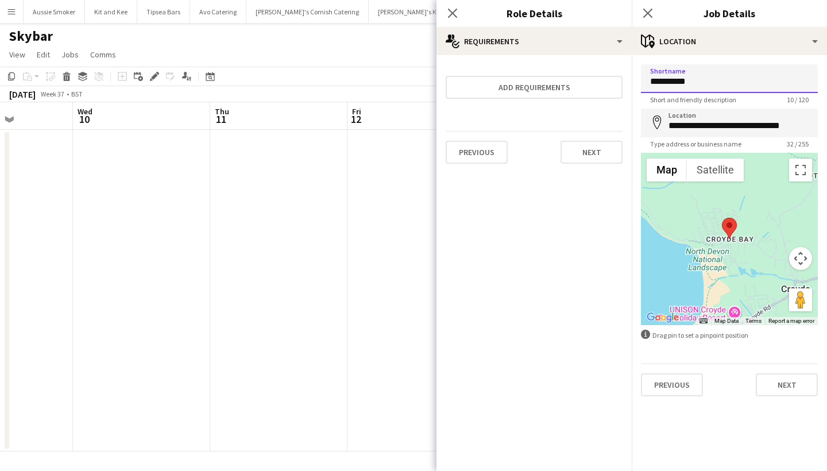
click at [724, 87] on input "**********" at bounding box center [729, 78] width 177 height 29
type input "**********"
click at [721, 134] on input "**********" at bounding box center [729, 123] width 177 height 29
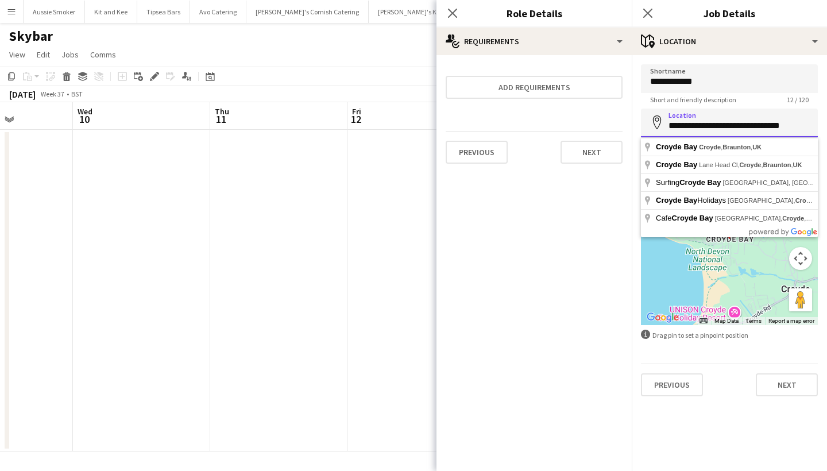
click at [721, 134] on input "**********" at bounding box center [729, 123] width 177 height 29
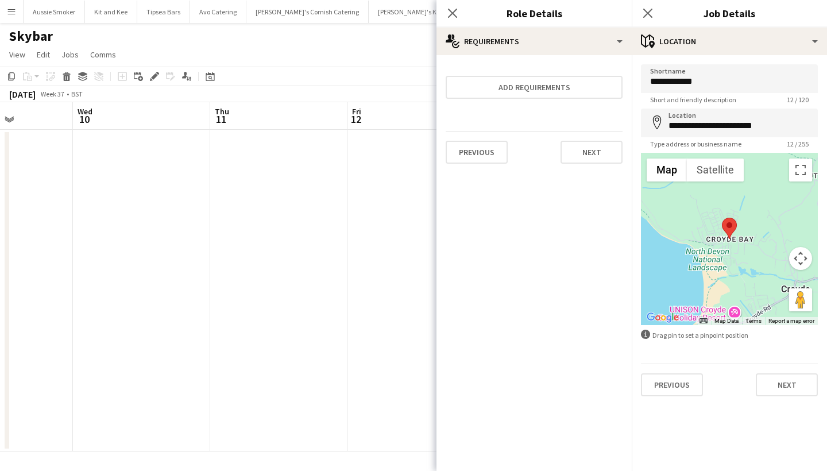
type input "**********"
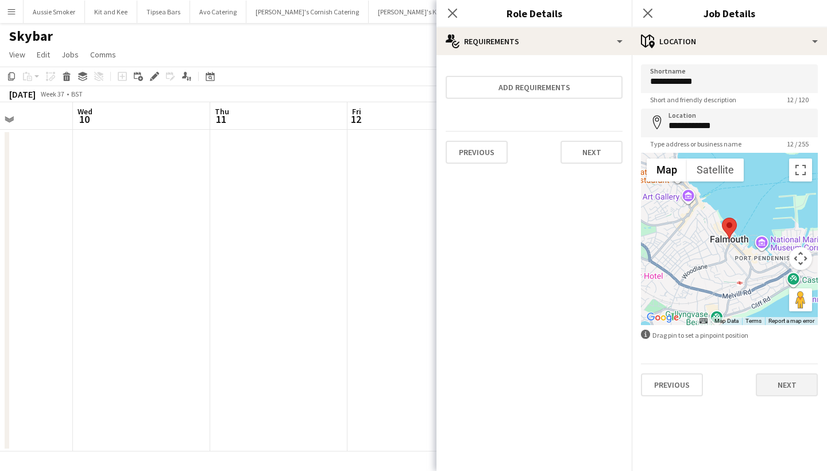
click at [784, 388] on button "Next" at bounding box center [787, 384] width 62 height 23
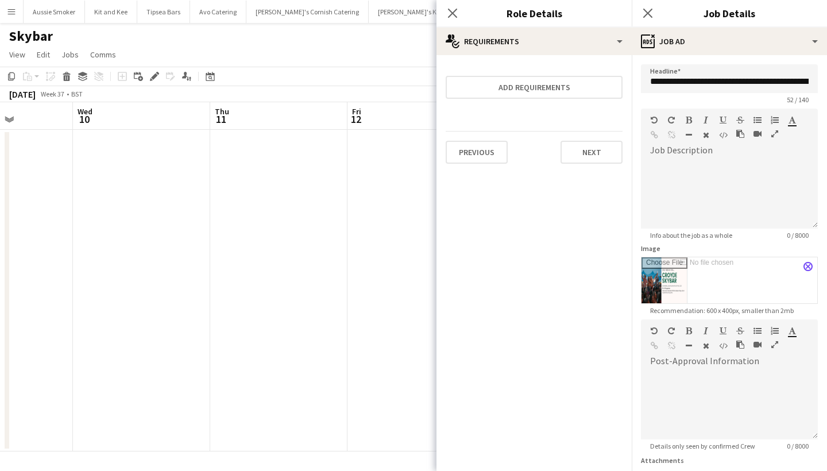
click at [807, 263] on button "close" at bounding box center [807, 266] width 9 height 9
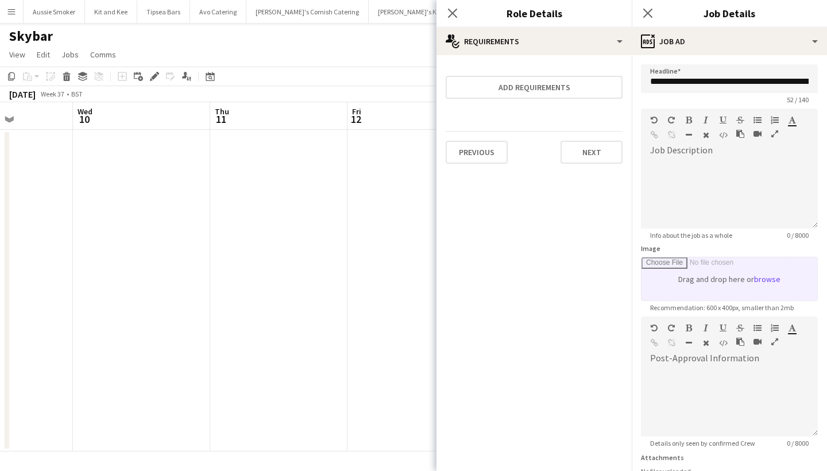
click at [754, 284] on input "Image" at bounding box center [729, 278] width 176 height 43
type input "**********"
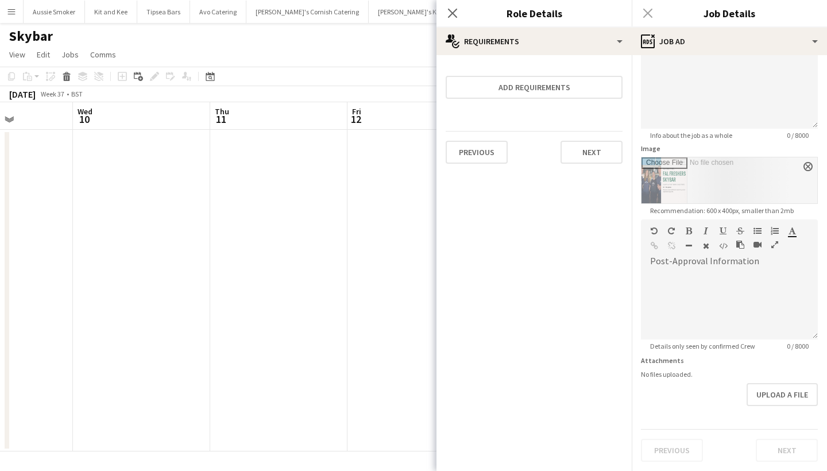
scroll to position [100, 0]
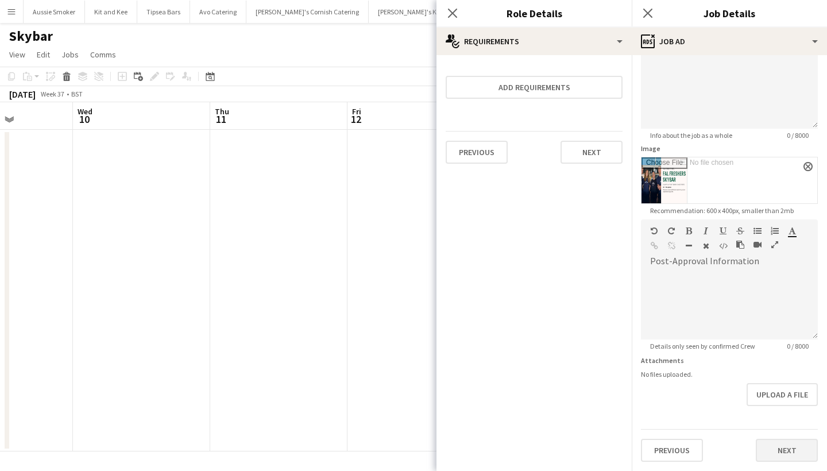
click at [790, 453] on button "Next" at bounding box center [787, 450] width 62 height 23
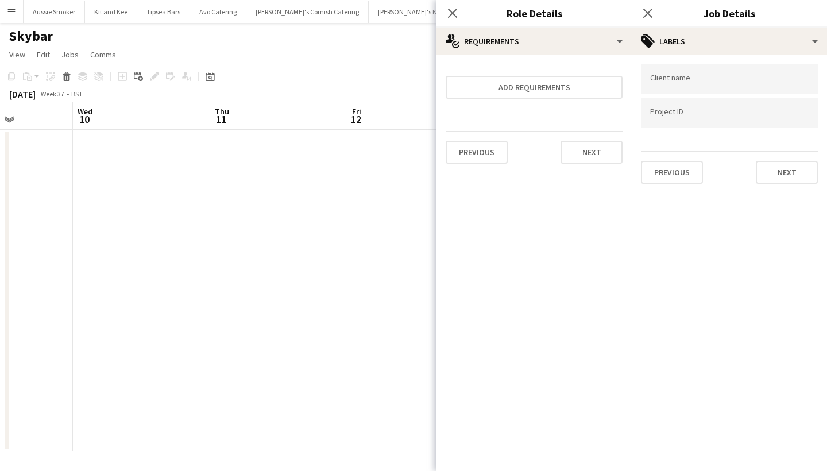
scroll to position [0, 0]
click at [795, 176] on button "Next" at bounding box center [787, 172] width 62 height 23
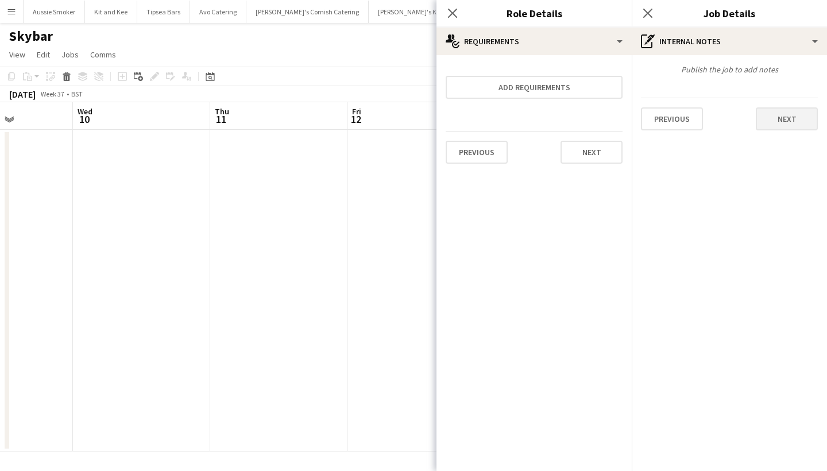
click at [787, 116] on button "Next" at bounding box center [787, 118] width 62 height 23
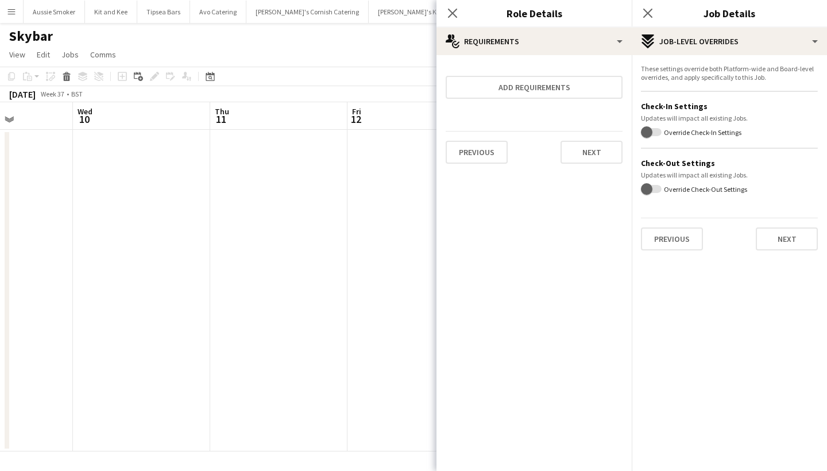
click at [783, 262] on mat-expansion-panel "pencil3 Settings These settings override both Platform-wide and Board-level ove…" at bounding box center [729, 263] width 195 height 416
click at [783, 243] on button "Next" at bounding box center [787, 238] width 62 height 23
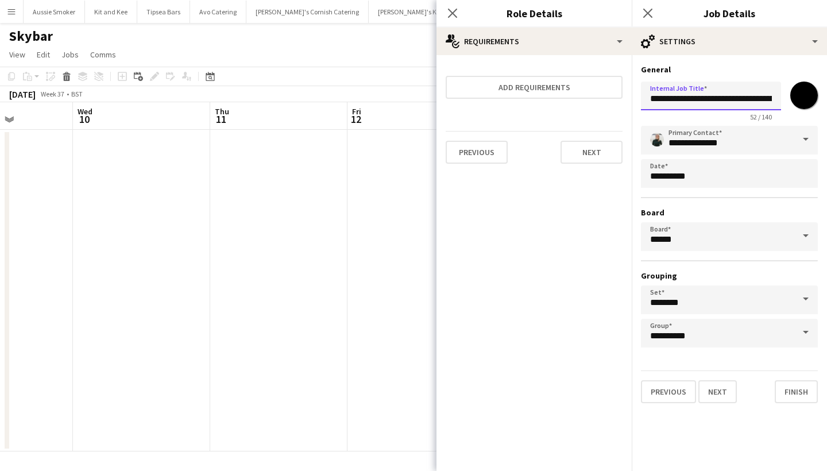
drag, startPoint x: 714, startPoint y: 104, endPoint x: 800, endPoint y: 104, distance: 86.7
click at [800, 105] on div "**********" at bounding box center [729, 99] width 177 height 44
click at [805, 389] on button "Finish" at bounding box center [796, 391] width 43 height 23
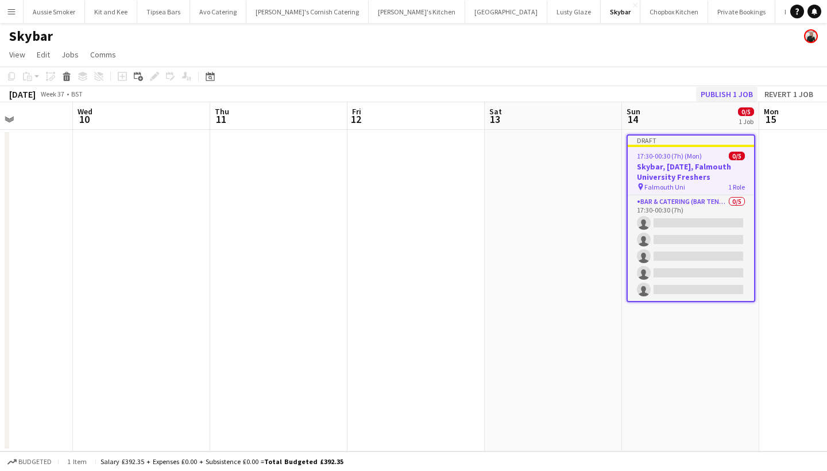
click at [726, 91] on button "Publish 1 job" at bounding box center [726, 94] width 61 height 15
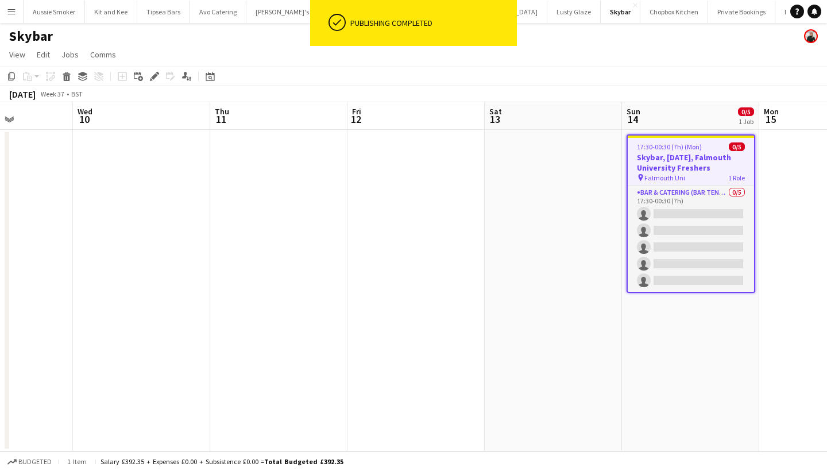
click at [666, 148] on span "17:30-00:30 (7h) (Mon)" at bounding box center [669, 146] width 65 height 9
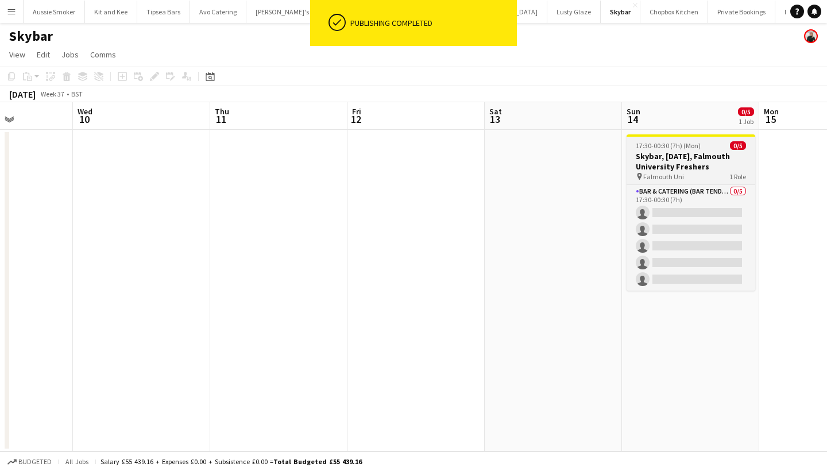
click at [666, 148] on span "17:30-00:30 (7h) (Mon)" at bounding box center [668, 145] width 65 height 9
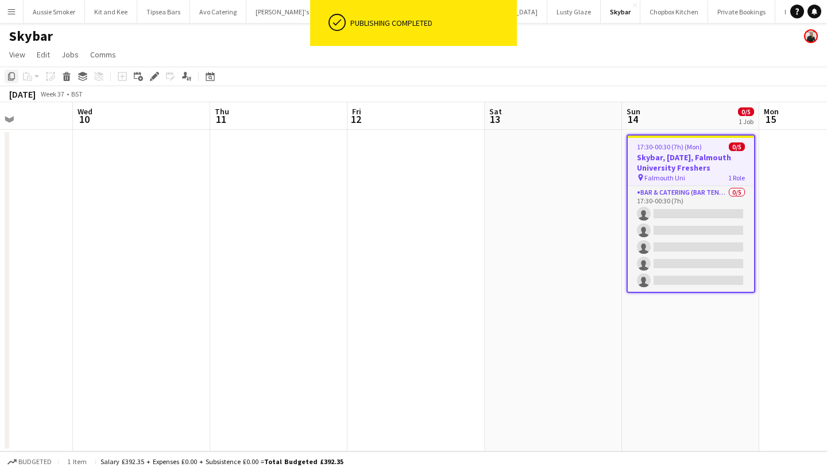
click at [11, 76] on icon "Copy" at bounding box center [11, 76] width 9 height 9
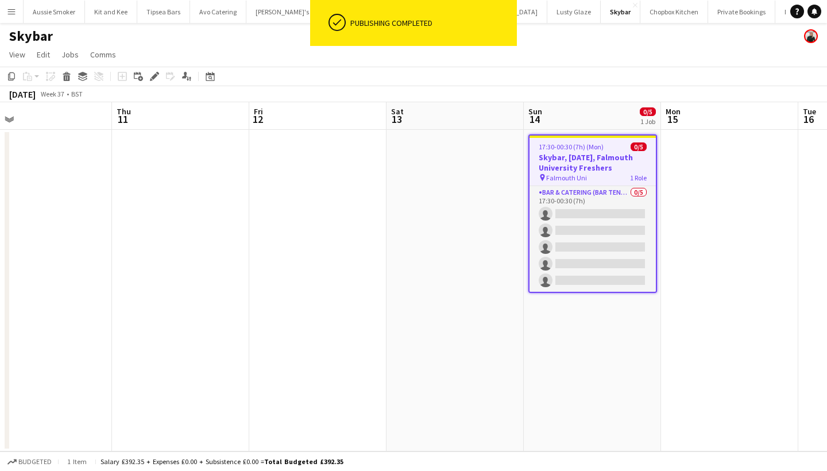
scroll to position [0, 441]
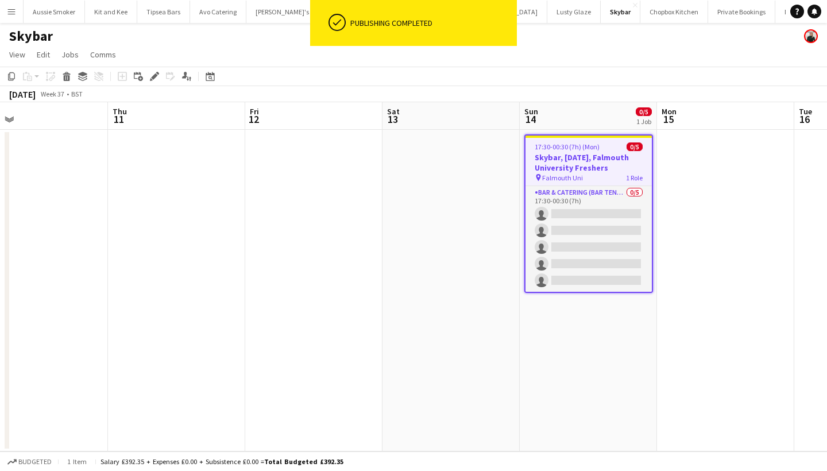
click at [715, 165] on app-date-cell at bounding box center [725, 291] width 137 height 322
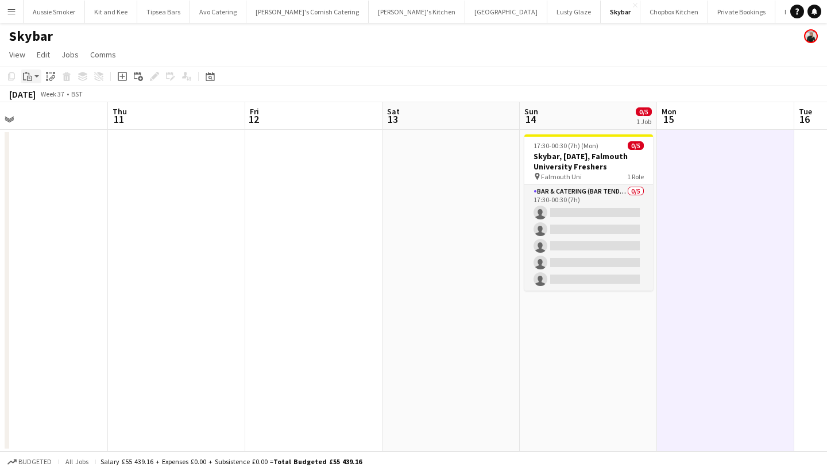
click at [27, 76] on icon "Paste" at bounding box center [27, 76] width 9 height 9
click at [41, 100] on link "Paste Command V" at bounding box center [75, 98] width 91 height 10
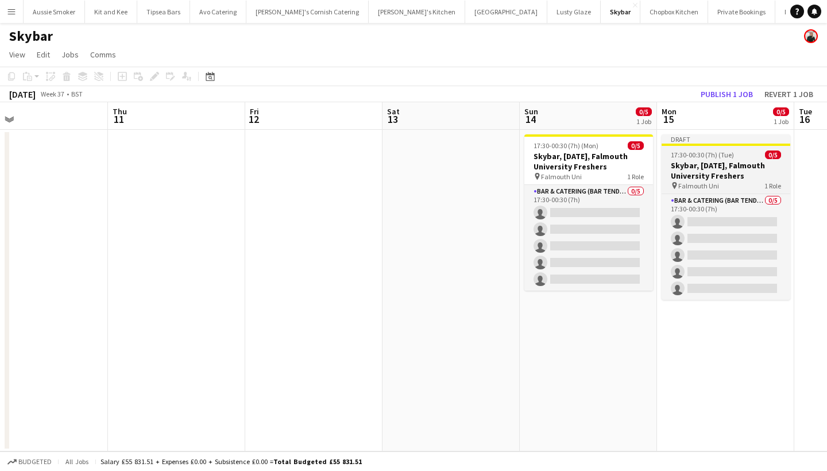
click at [692, 160] on app-job-card "Draft 17:30-00:30 (7h) (Tue) 0/5 Skybar, 14th September, Falmouth University Fr…" at bounding box center [725, 216] width 129 height 165
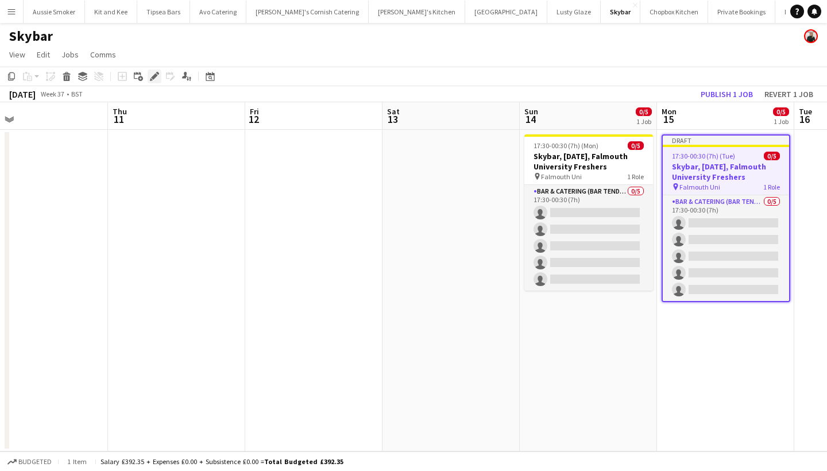
click at [154, 79] on icon "Edit" at bounding box center [154, 76] width 9 height 9
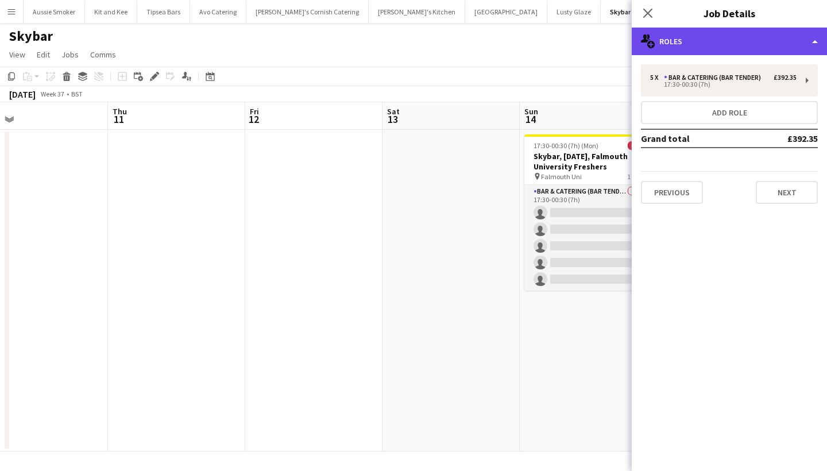
click at [748, 36] on div "multiple-users-add Roles" at bounding box center [729, 42] width 195 height 28
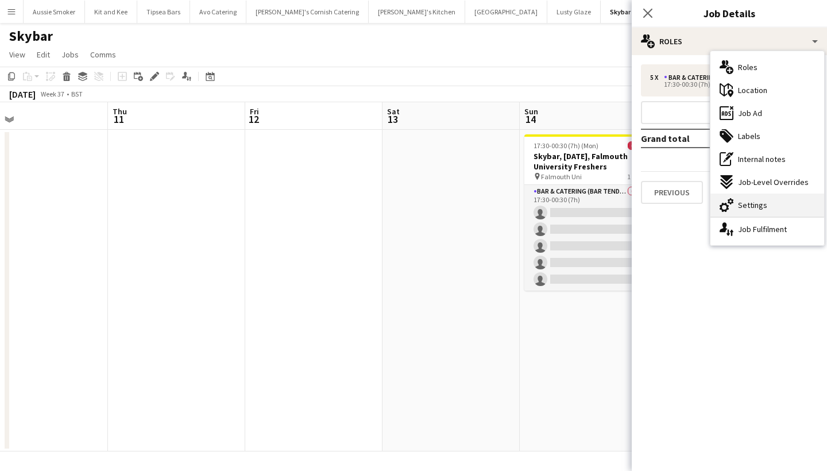
click at [754, 209] on span "Settings" at bounding box center [752, 205] width 29 height 10
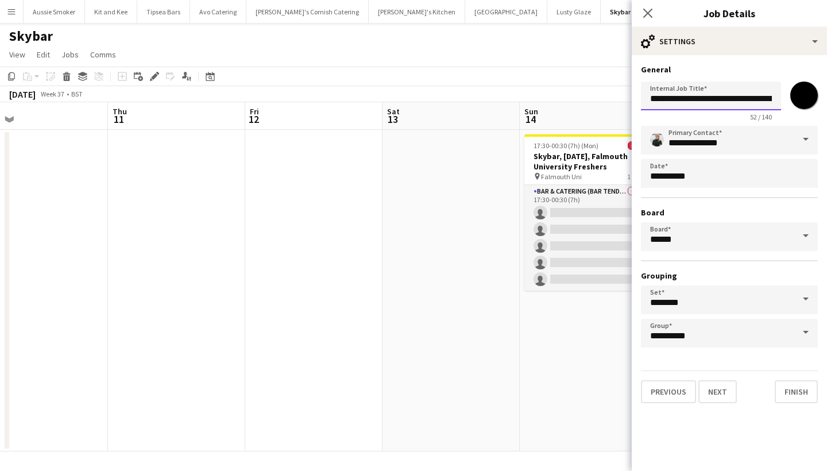
click at [687, 96] on input "**********" at bounding box center [711, 96] width 140 height 29
type input "**********"
click at [793, 392] on button "Finish" at bounding box center [796, 391] width 43 height 23
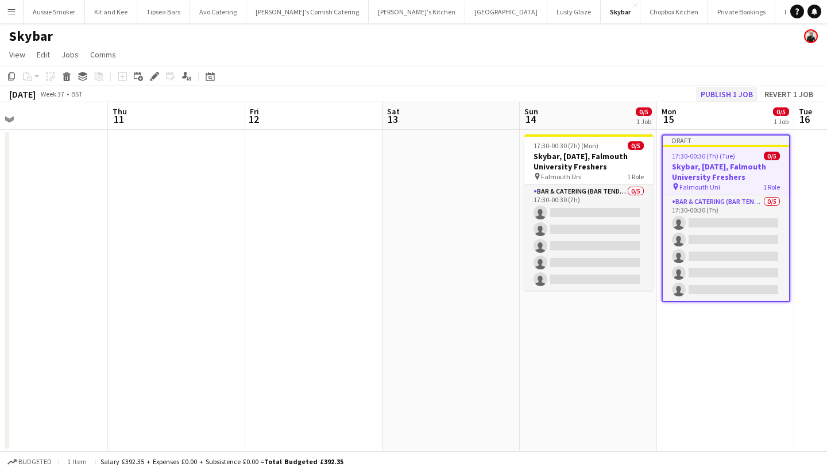
click at [726, 93] on button "Publish 1 job" at bounding box center [726, 94] width 61 height 15
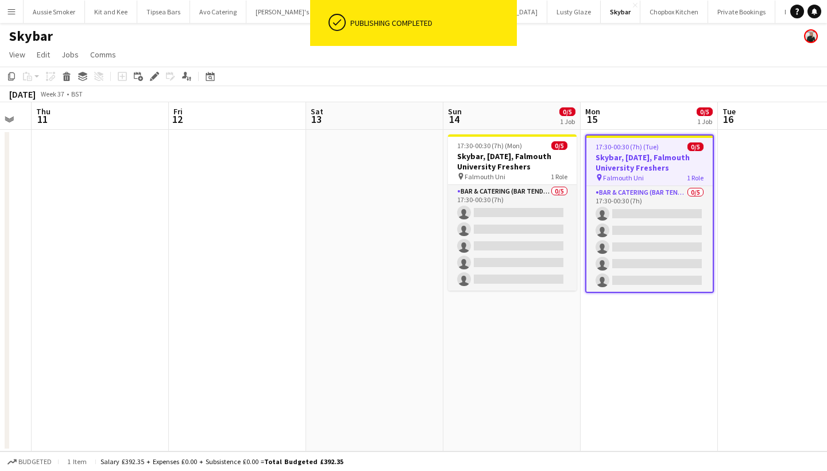
scroll to position [0, 556]
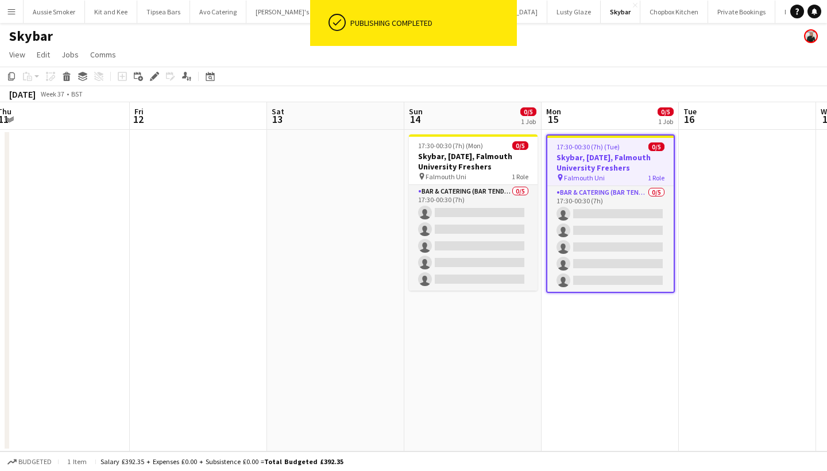
click at [733, 174] on app-date-cell at bounding box center [747, 291] width 137 height 322
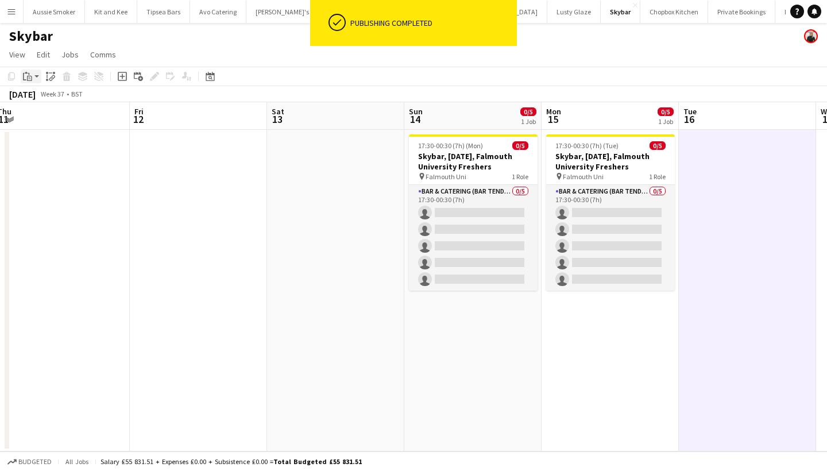
click at [24, 77] on icon at bounding box center [24, 76] width 3 height 7
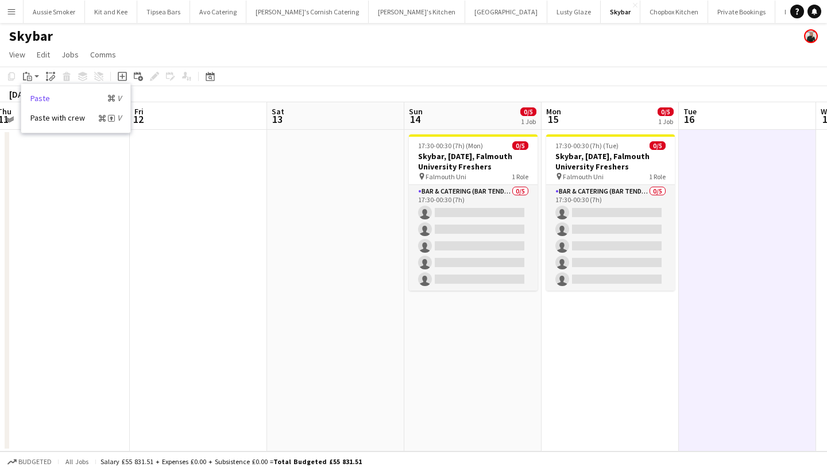
click at [63, 96] on link "Paste Command V" at bounding box center [75, 98] width 91 height 10
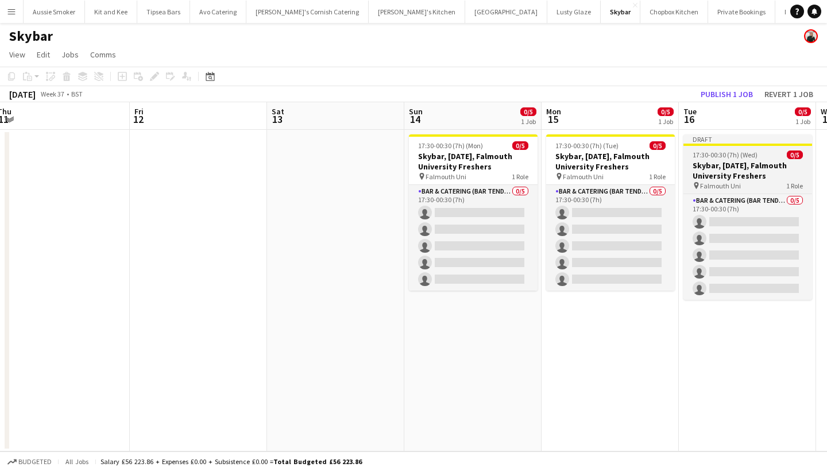
click at [735, 159] on app-job-card "Draft 17:30-00:30 (7h) (Wed) 0/5 Skybar, 14th September, Falmouth University Fr…" at bounding box center [747, 216] width 129 height 165
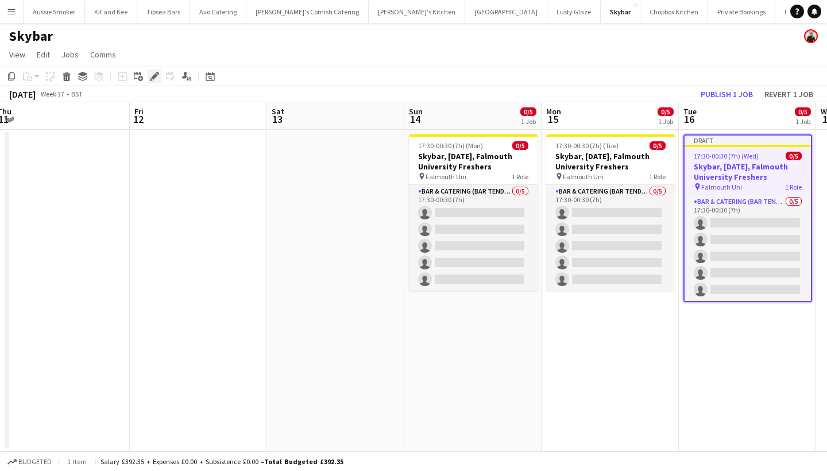
click at [151, 79] on icon at bounding box center [151, 79] width 3 height 3
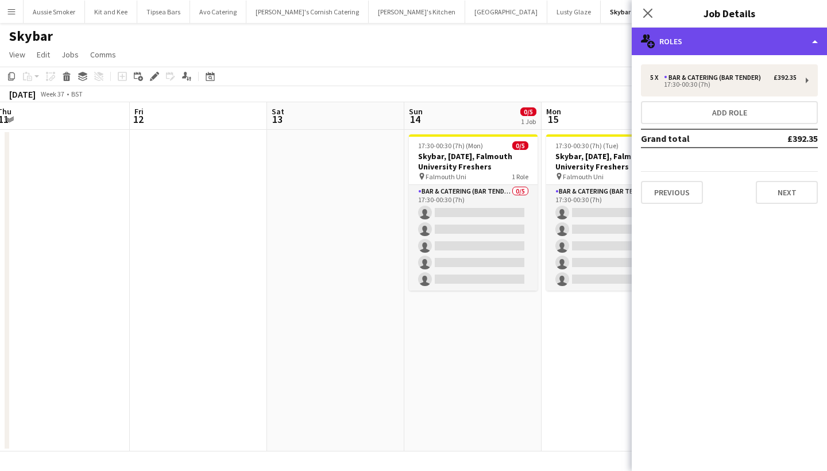
click at [742, 43] on div "multiple-users-add Roles" at bounding box center [729, 42] width 195 height 28
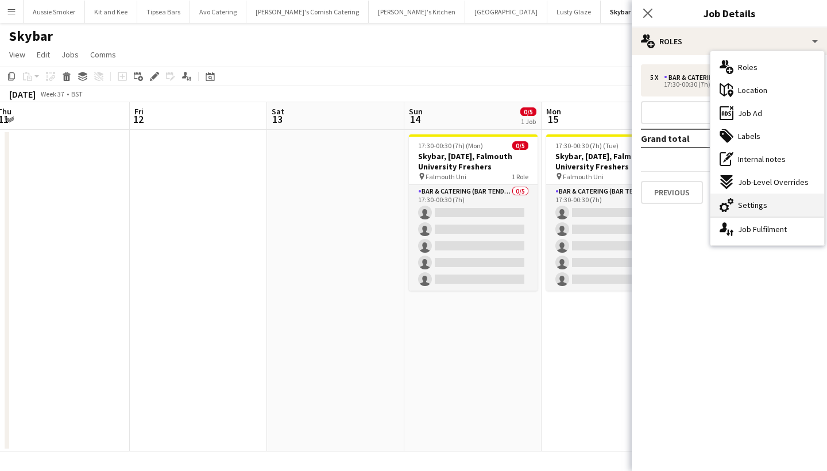
click at [776, 199] on div "cog-double-3 Settings" at bounding box center [767, 204] width 114 height 23
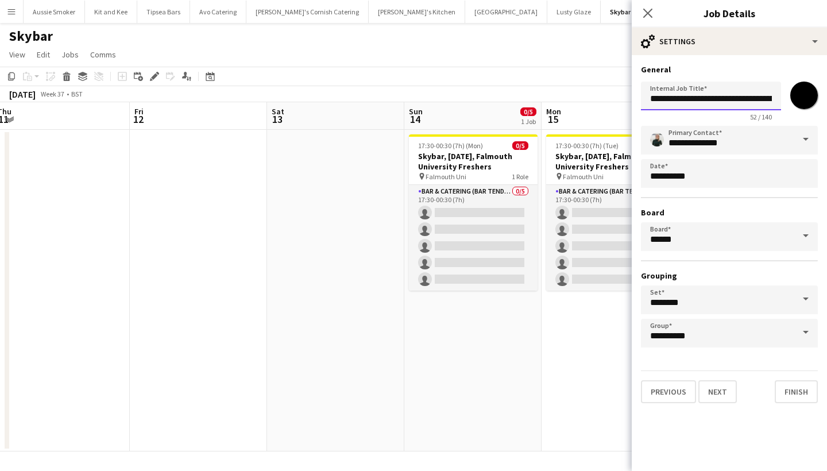
click at [689, 99] on input "**********" at bounding box center [711, 96] width 140 height 29
type input "**********"
click at [799, 385] on button "Finish" at bounding box center [796, 391] width 43 height 23
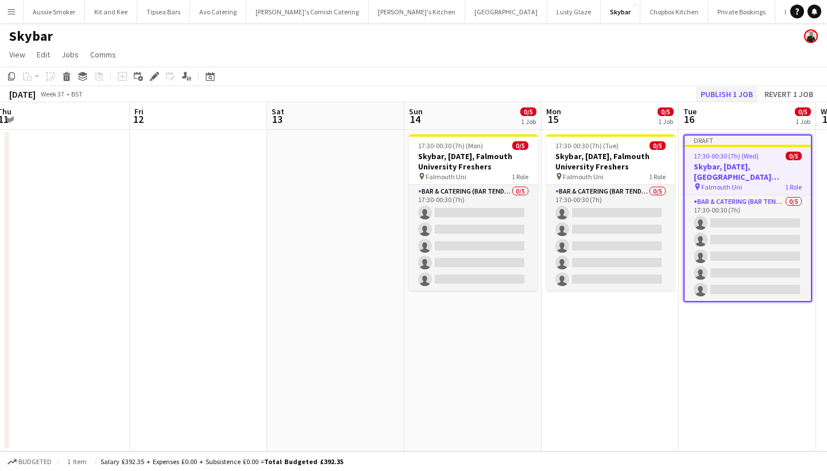
click at [724, 92] on button "Publish 1 job" at bounding box center [726, 94] width 61 height 15
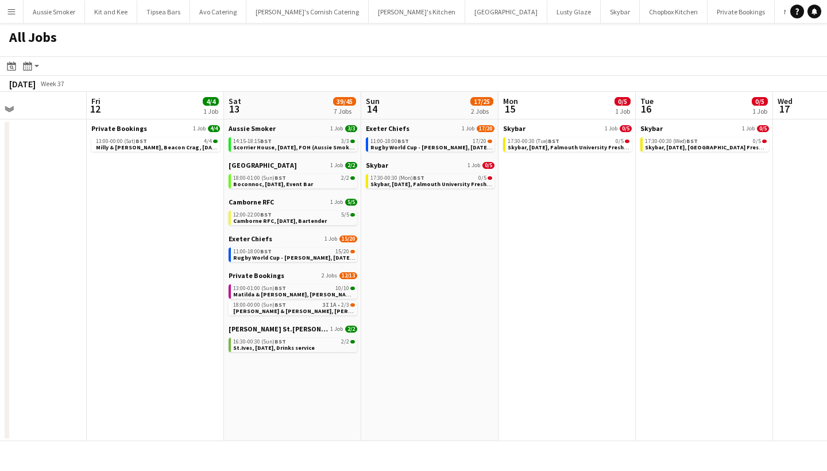
scroll to position [0, 324]
click at [319, 308] on span "[PERSON_NAME] & [PERSON_NAME], [PERSON_NAME], [DATE]" at bounding box center [318, 310] width 168 height 7
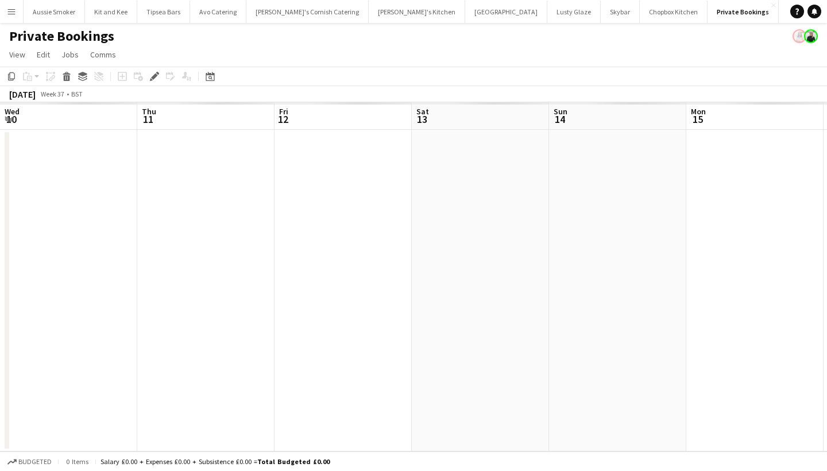
scroll to position [0, 394]
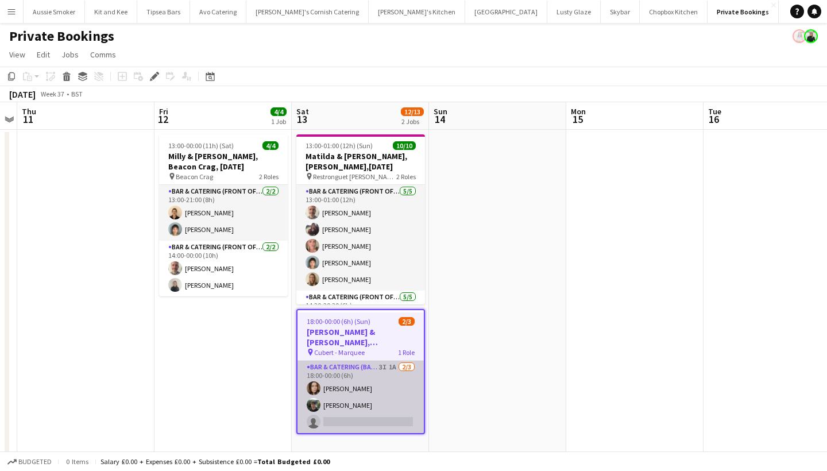
click at [379, 392] on app-card-role "Bar & Catering (Bar Tender) 3I 1A [DATE] 18:00-00:00 (6h) [PERSON_NAME] [PERSON…" at bounding box center [360, 397] width 126 height 72
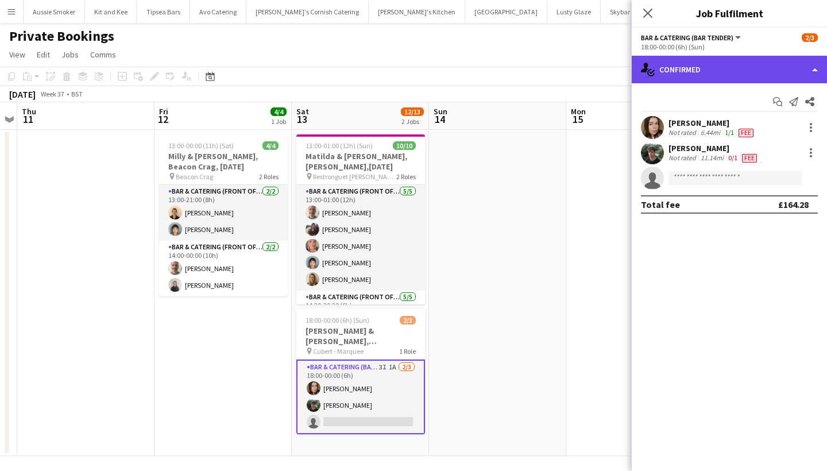
click at [726, 67] on div "single-neutral-actions-check-2 Confirmed" at bounding box center [729, 70] width 195 height 28
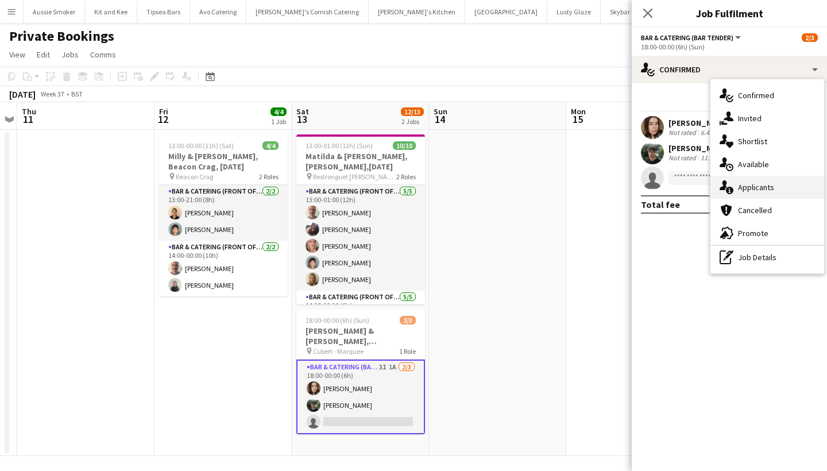
click at [747, 196] on div "single-neutral-actions-information Applicants" at bounding box center [767, 187] width 114 height 23
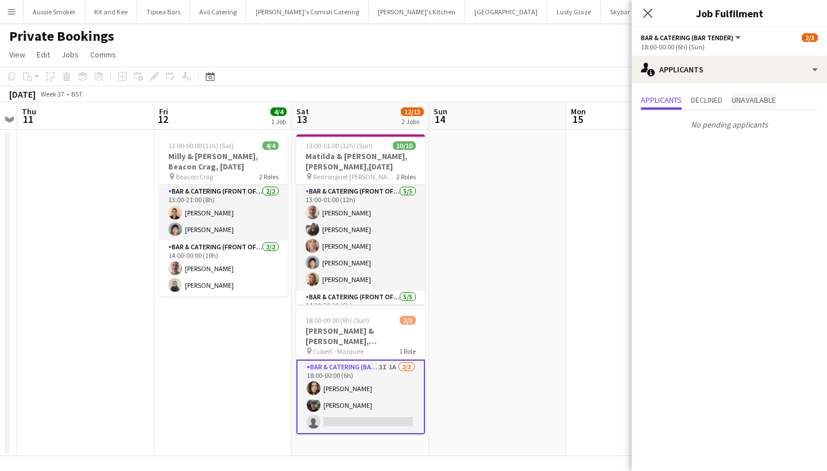
click at [757, 97] on span "Unavailable" at bounding box center [753, 100] width 44 height 8
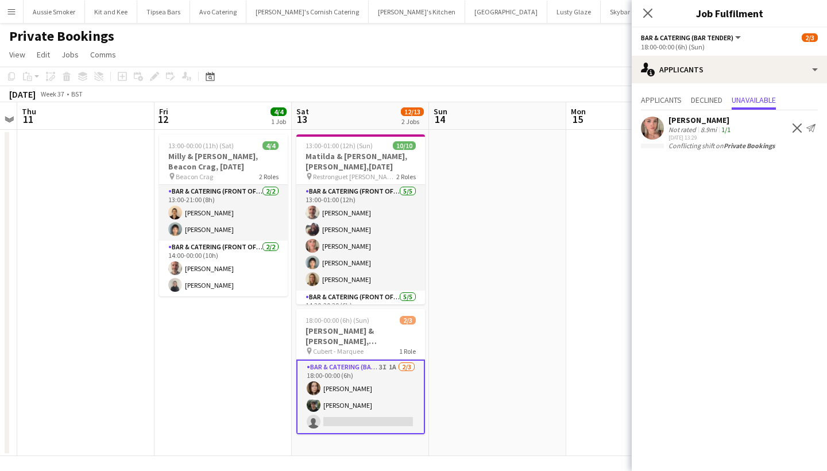
click at [797, 129] on app-icon "Decline" at bounding box center [796, 127] width 9 height 9
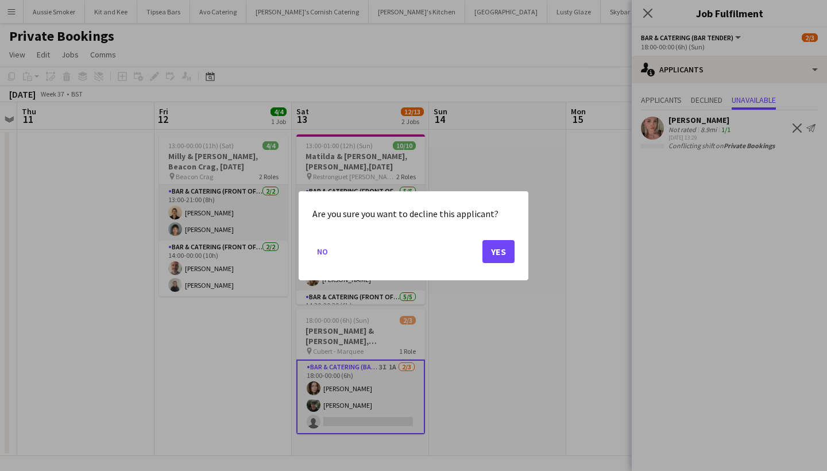
click at [493, 249] on button "Yes" at bounding box center [498, 250] width 32 height 23
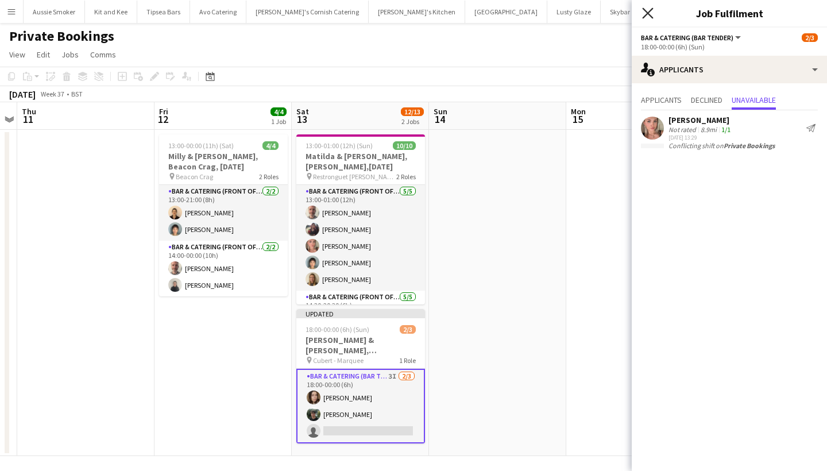
click at [650, 11] on icon "Close pop-in" at bounding box center [647, 12] width 11 height 11
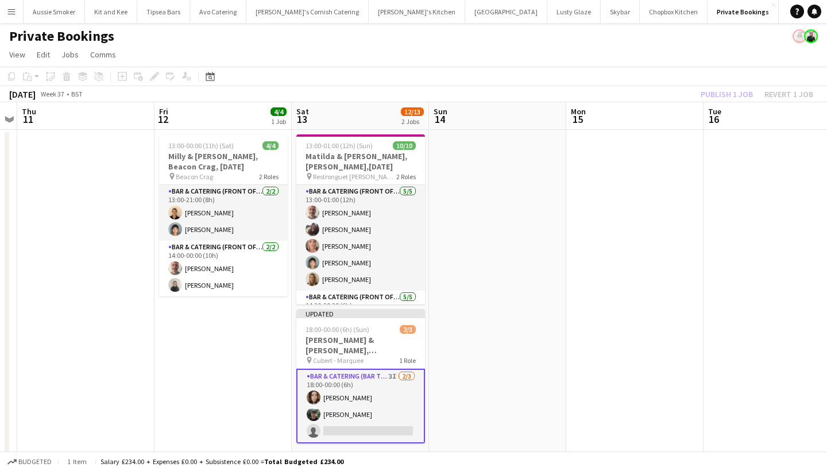
click at [723, 95] on div "Publish 1 job Revert 1 job" at bounding box center [757, 94] width 140 height 15
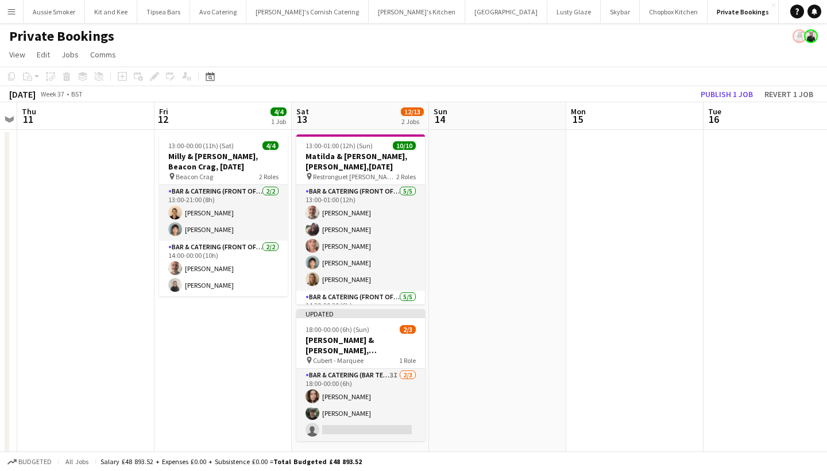
click at [723, 95] on button "Publish 1 job" at bounding box center [726, 94] width 61 height 15
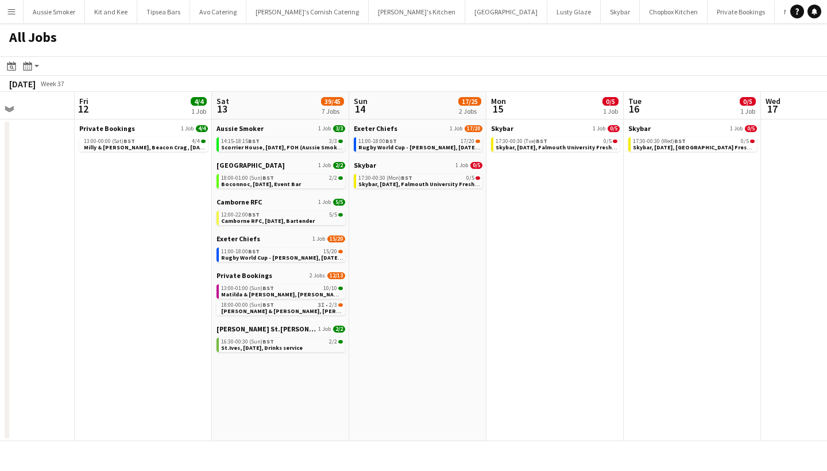
scroll to position [0, 338]
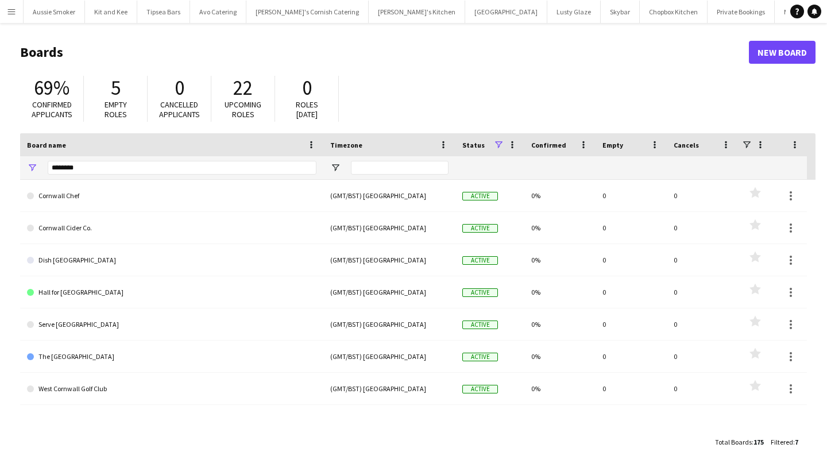
click at [10, 12] on app-icon "Menu" at bounding box center [11, 11] width 9 height 9
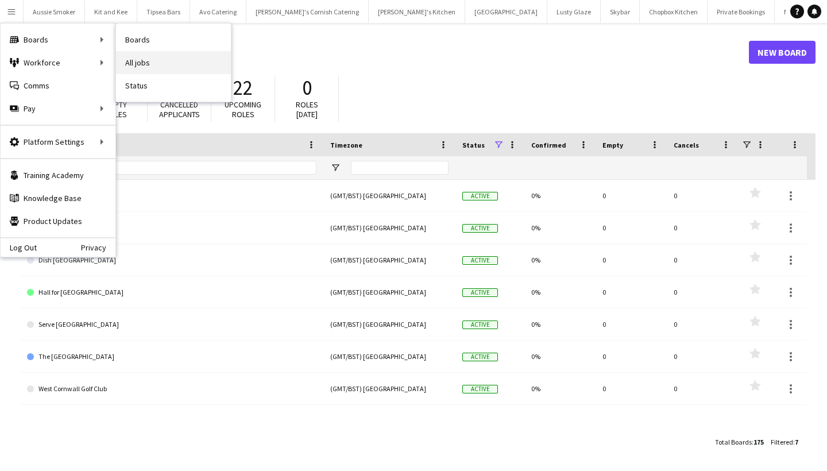
click at [153, 58] on link "All jobs" at bounding box center [173, 62] width 115 height 23
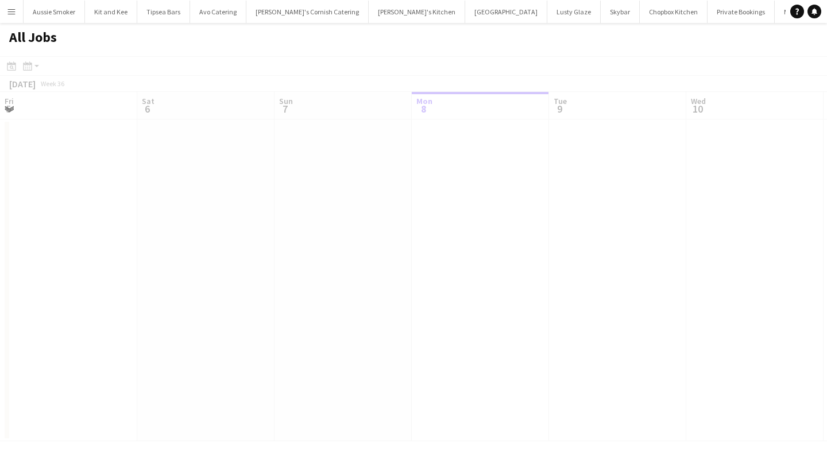
scroll to position [0, 274]
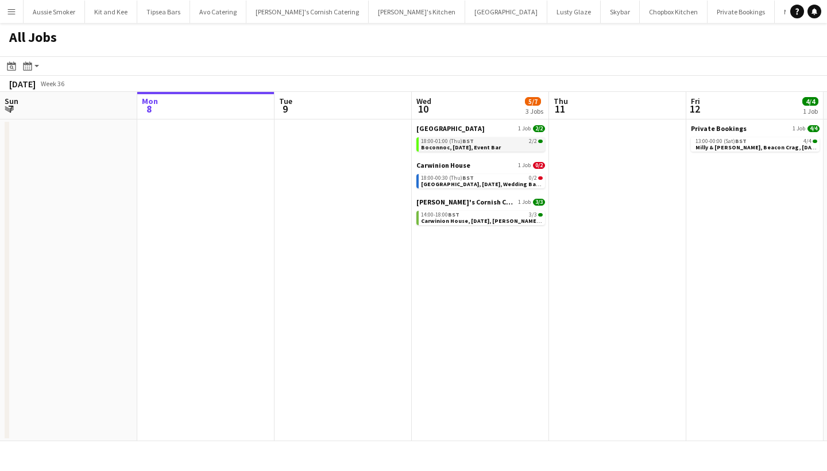
click at [449, 138] on span "18:00-01:00 (Thu) BST" at bounding box center [447, 141] width 53 height 6
click at [462, 218] on span "Carwinion House, 10th September, Kerra's Catering" at bounding box center [495, 220] width 148 height 7
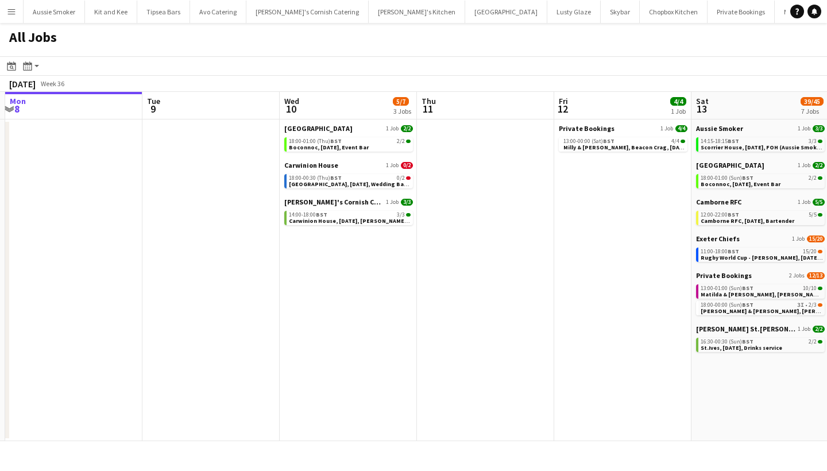
scroll to position [0, 410]
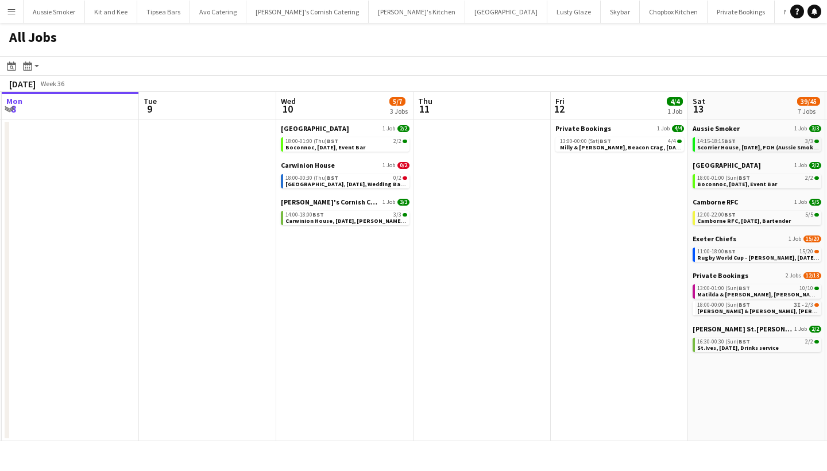
click at [717, 141] on span "14:15-18:15 BST" at bounding box center [716, 141] width 38 height 6
click at [726, 184] on span "Boconnoc, [DATE], Event Bar" at bounding box center [737, 183] width 80 height 7
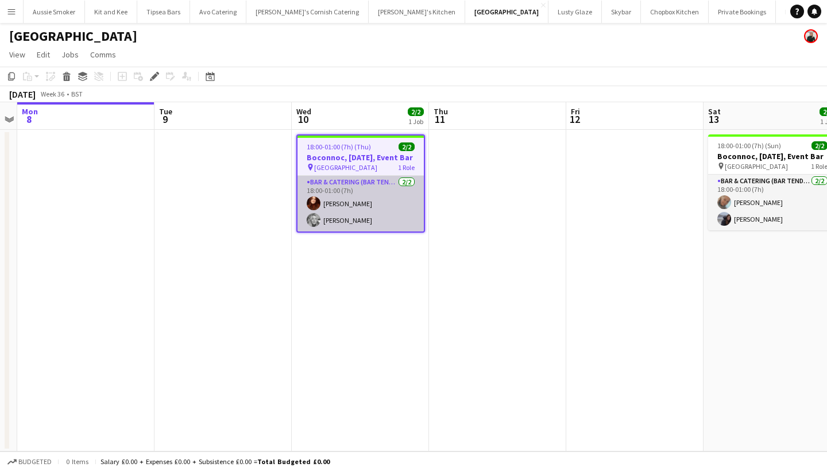
click at [350, 210] on app-card-role "Bar & Catering (Bar Tender) [DATE] 18:00-01:00 (7h) [PERSON_NAME] [PERSON_NAME]" at bounding box center [360, 204] width 126 height 56
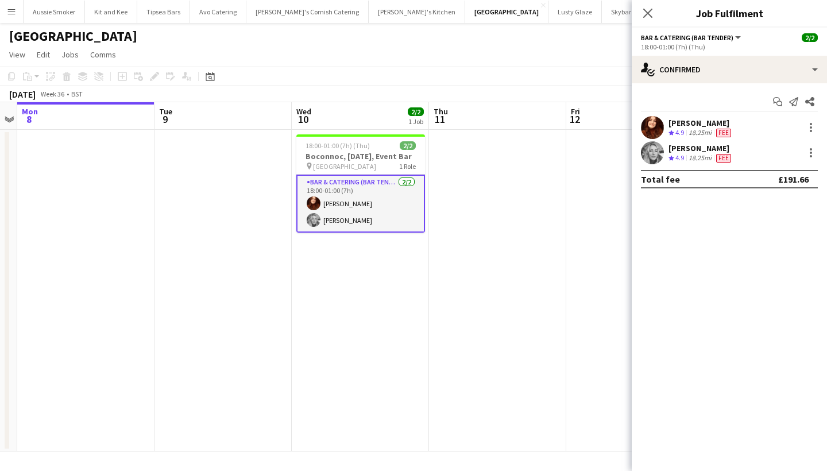
click at [689, 122] on div "[PERSON_NAME]" at bounding box center [700, 123] width 65 height 10
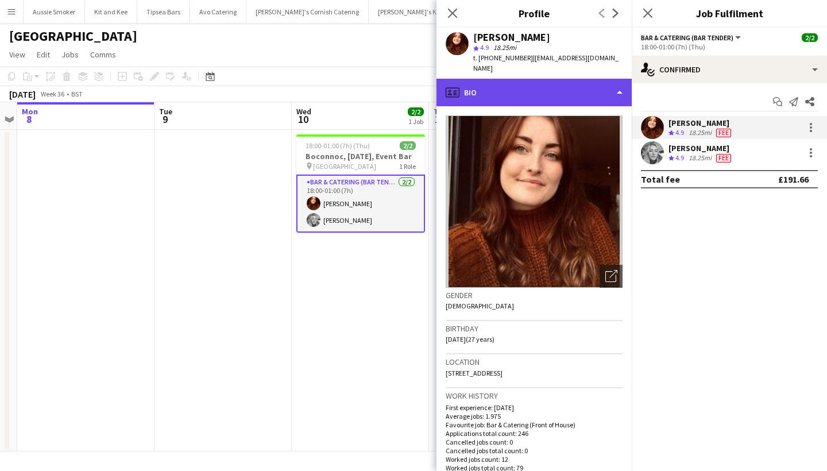
click at [557, 86] on div "profile Bio" at bounding box center [533, 93] width 195 height 28
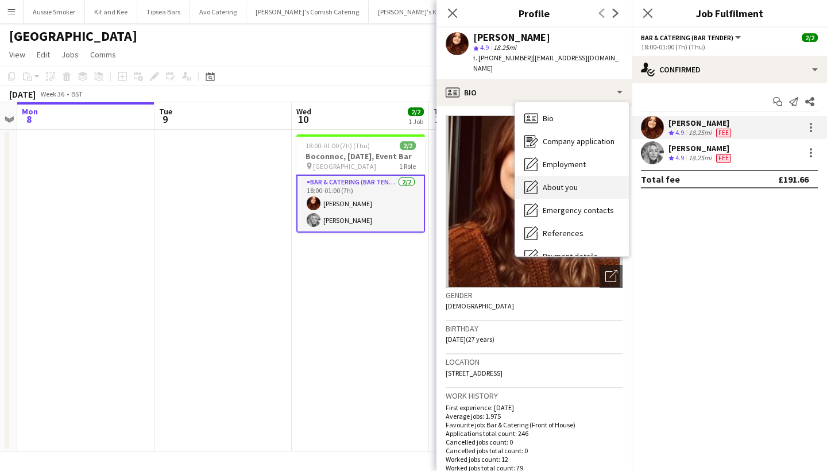
click at [557, 191] on span "About you" at bounding box center [560, 187] width 35 height 10
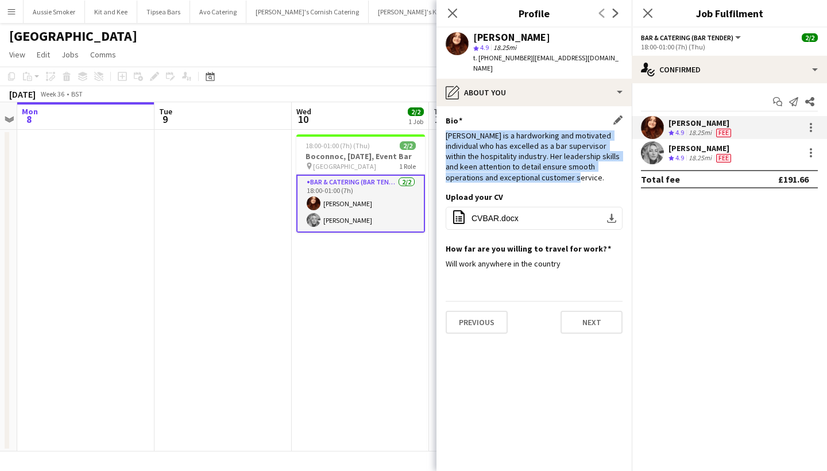
drag, startPoint x: 447, startPoint y: 133, endPoint x: 588, endPoint y: 174, distance: 147.0
click at [588, 174] on div "Megan is a hardworking and motivated individual who has excelled as a bar super…" at bounding box center [534, 156] width 177 height 52
copy div "Megan is a hardworking and motivated individual who has excelled as a bar super…"
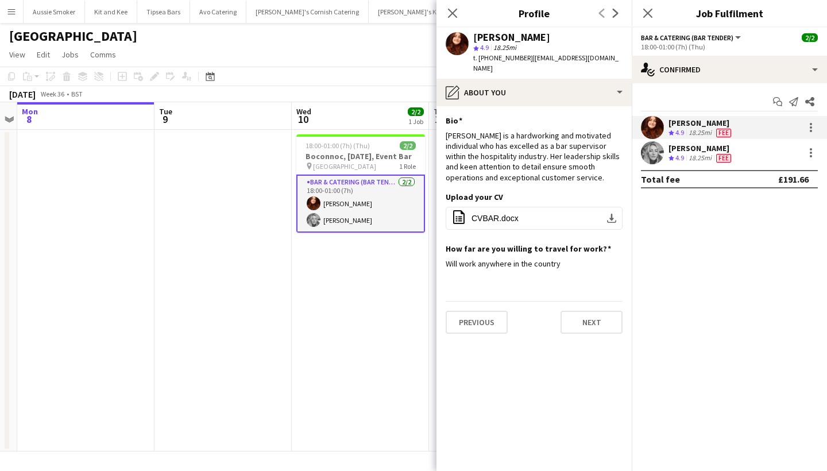
click at [680, 152] on div "Chloë Roberts" at bounding box center [700, 148] width 65 height 10
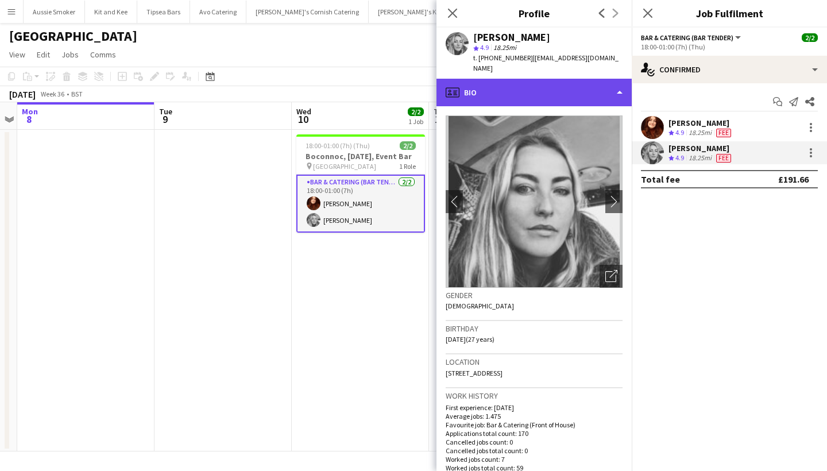
click at [588, 81] on div "profile Bio" at bounding box center [533, 93] width 195 height 28
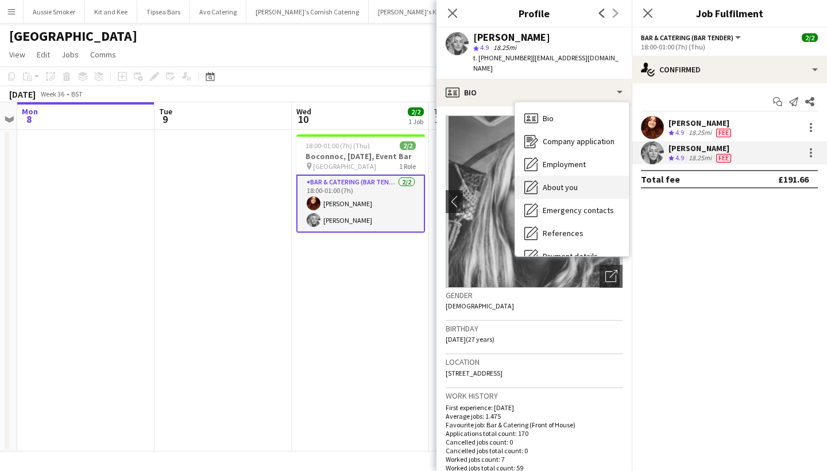
click at [571, 182] on span "About you" at bounding box center [560, 187] width 35 height 10
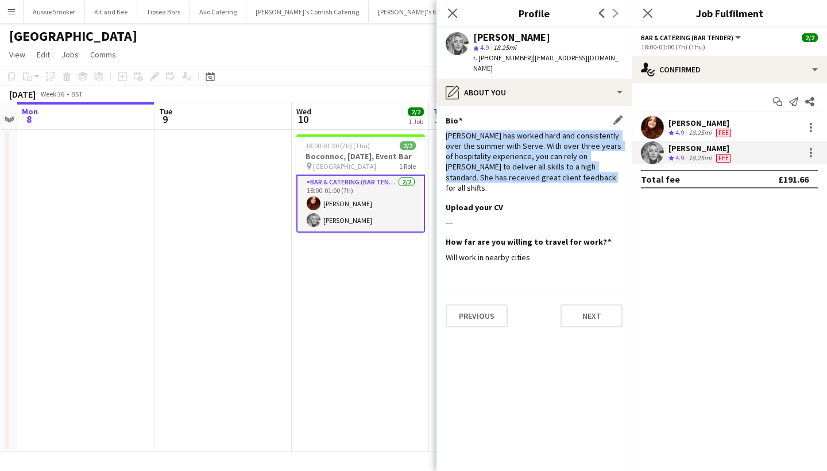
drag, startPoint x: 445, startPoint y: 123, endPoint x: 597, endPoint y: 173, distance: 160.1
click at [597, 173] on app-section-data-types "Bio Edit this field Chloe has worked hard and consistently over the summer with…" at bounding box center [533, 288] width 195 height 365
copy div "Chloe has worked hard and consistently over the summer with Serve. With over th…"
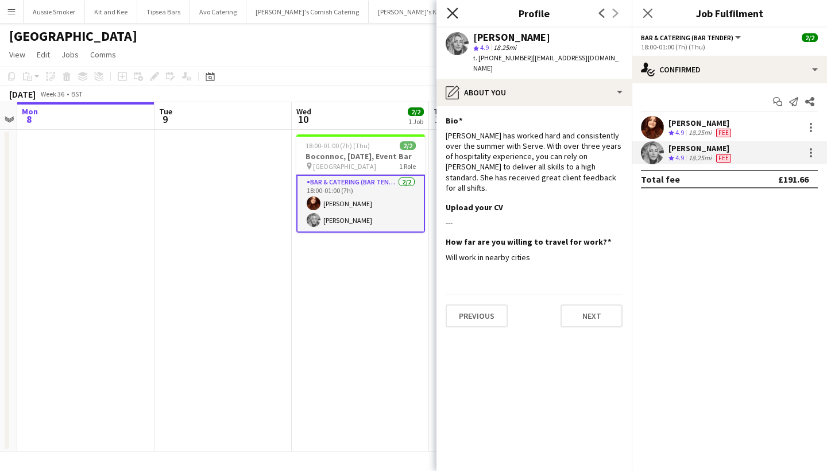
click at [452, 15] on icon "Close pop-in" at bounding box center [452, 12] width 11 height 11
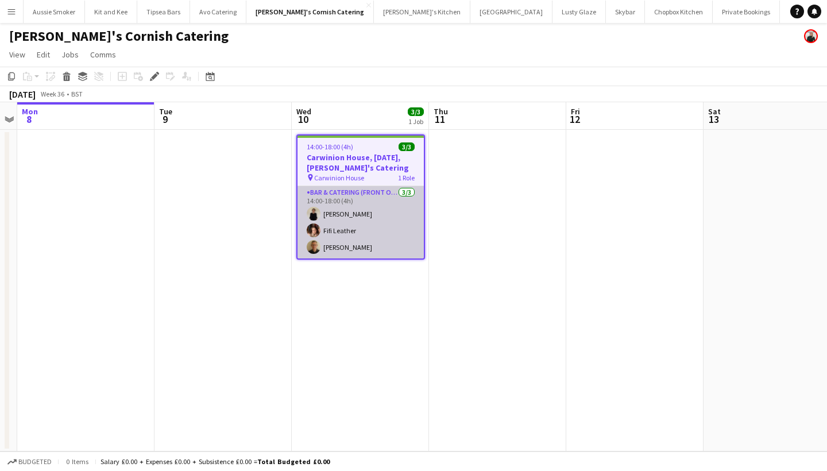
click at [386, 253] on app-card-role "Bar & Catering (Front of House) [DATE] 14:00-18:00 (4h) [PERSON_NAME] Fifi Leat…" at bounding box center [360, 222] width 126 height 72
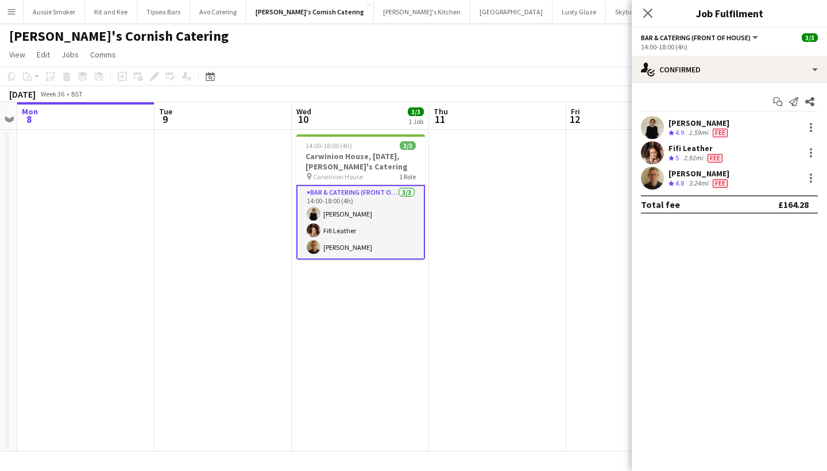
click at [691, 181] on div "3.24mi" at bounding box center [698, 184] width 24 height 10
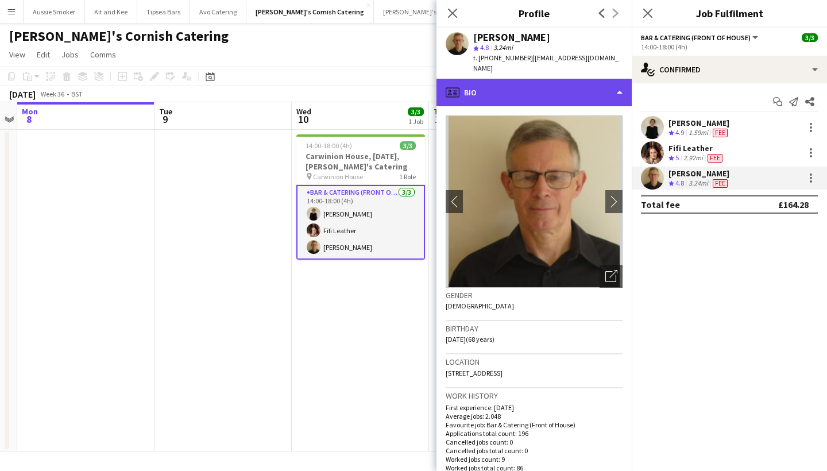
click at [556, 85] on div "profile Bio" at bounding box center [533, 93] width 195 height 28
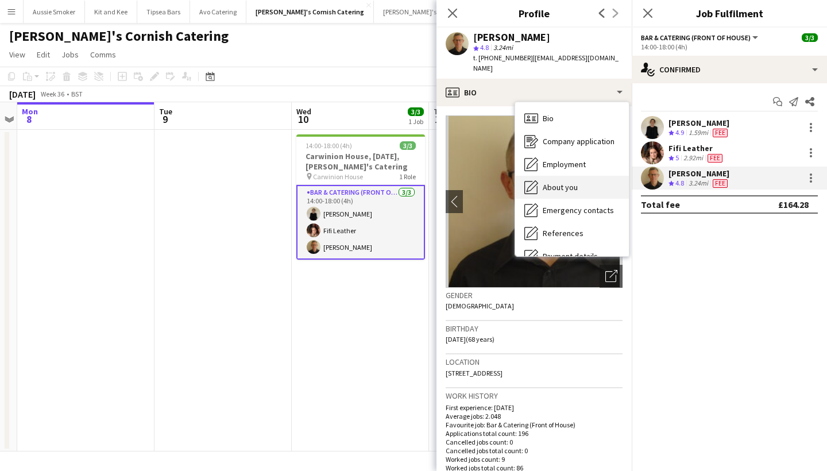
click at [585, 184] on div "About you About you" at bounding box center [572, 187] width 114 height 23
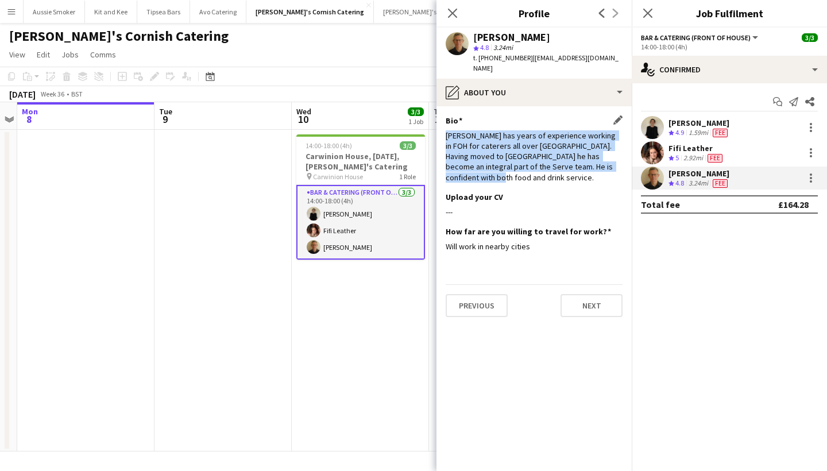
drag, startPoint x: 445, startPoint y: 134, endPoint x: 598, endPoint y: 168, distance: 156.3
click at [598, 168] on app-section-data-types "Bio Edit this field Stephen has years of experience working in FOH for caterers…" at bounding box center [533, 288] width 195 height 365
copy div "Stephen has years of experience working in FOH for caterers all over London. Ha…"
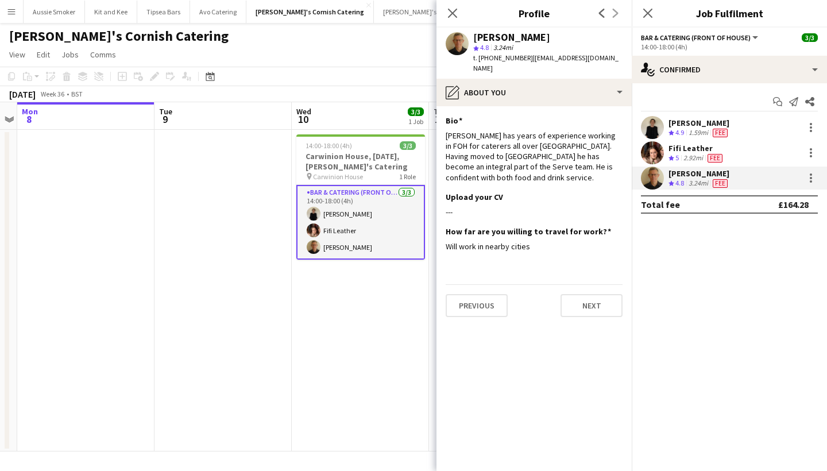
click at [692, 146] on div "Fifi Leather" at bounding box center [696, 148] width 56 height 10
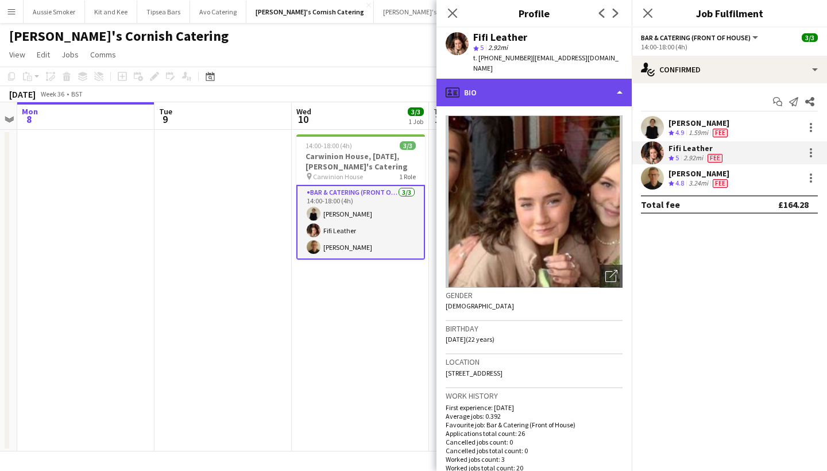
click at [567, 83] on div "profile Bio" at bounding box center [533, 93] width 195 height 28
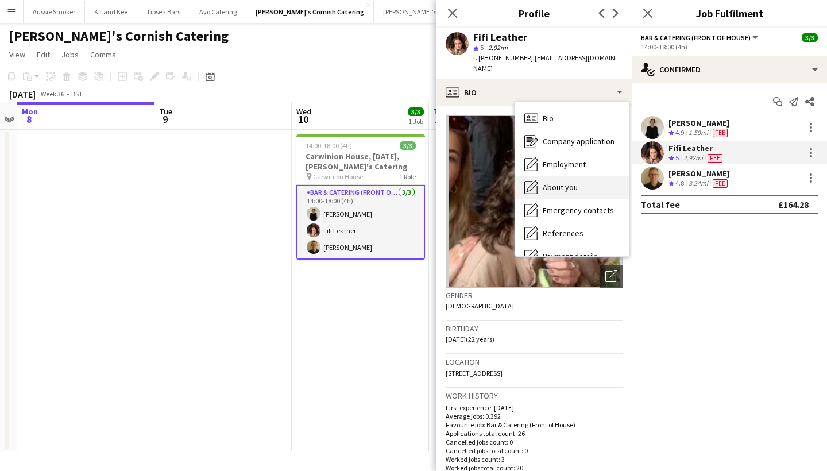
click at [567, 182] on span "About you" at bounding box center [560, 187] width 35 height 10
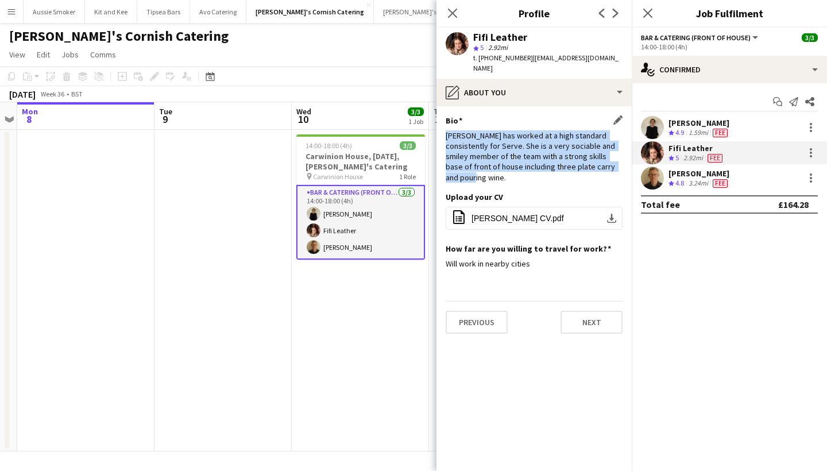
drag, startPoint x: 446, startPoint y: 126, endPoint x: 600, endPoint y: 149, distance: 156.2
click at [600, 149] on div "Fifi has worked at a high standard consistently for Serve. She is a very sociab…" at bounding box center [534, 156] width 177 height 52
copy div "Fifi has worked at a high standard consistently for Serve. She is a very sociab…"
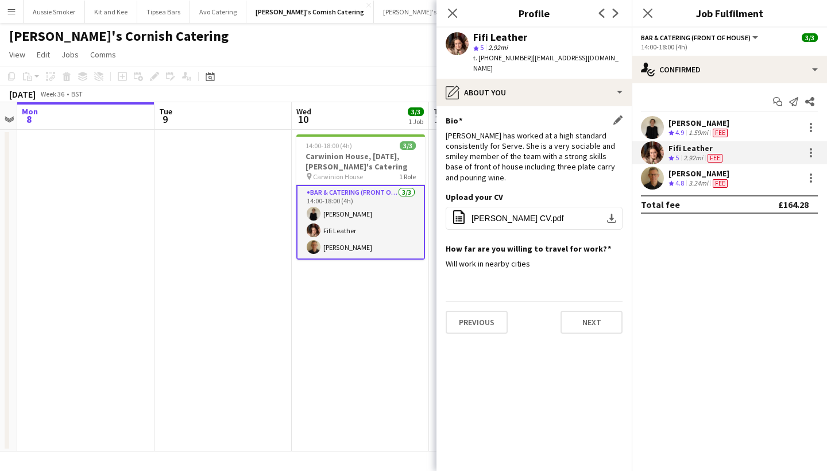
click at [612, 153] on div "Fifi has worked at a high standard consistently for Serve. She is a very sociab…" at bounding box center [534, 156] width 177 height 52
click at [601, 157] on div "Fifi has worked at a high standard consistently for Serve. She is a very sociab…" at bounding box center [534, 156] width 177 height 52
drag, startPoint x: 601, startPoint y: 157, endPoint x: 602, endPoint y: 144, distance: 12.7
click at [602, 144] on div "Fifi has worked at a high standard consistently for Serve. She is a very sociab…" at bounding box center [534, 156] width 177 height 52
copy div "use including three plate carry and pouring wine."
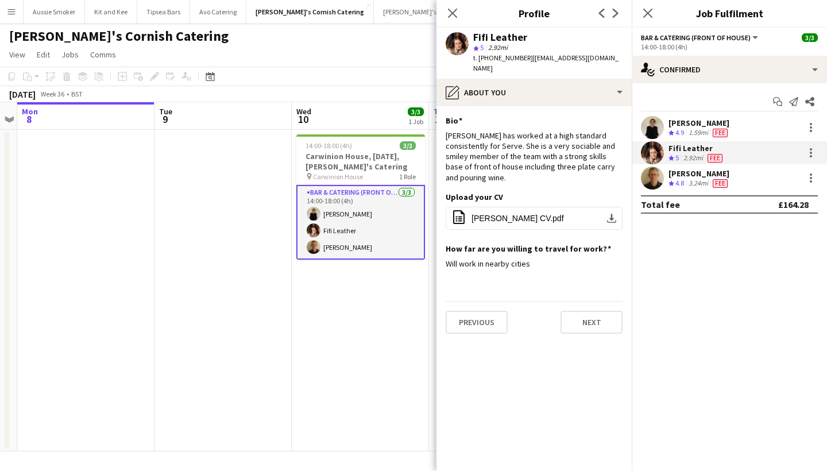
click at [681, 124] on div "Nikki Coleman" at bounding box center [698, 123] width 61 height 10
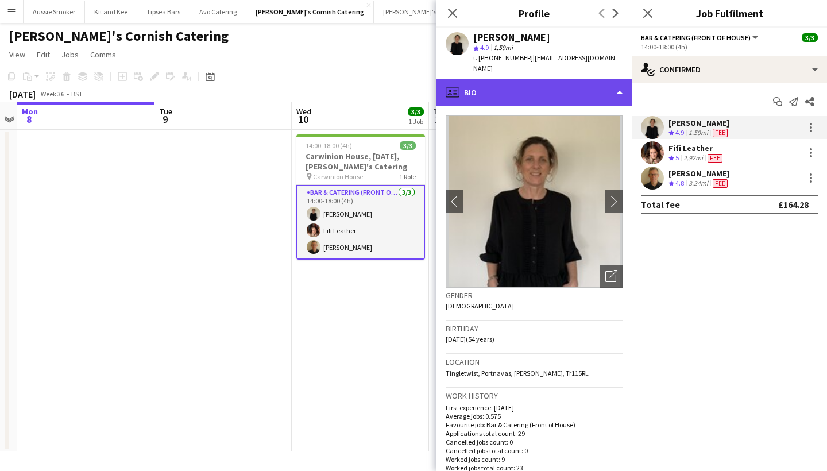
click at [605, 90] on div "profile Bio" at bounding box center [533, 93] width 195 height 28
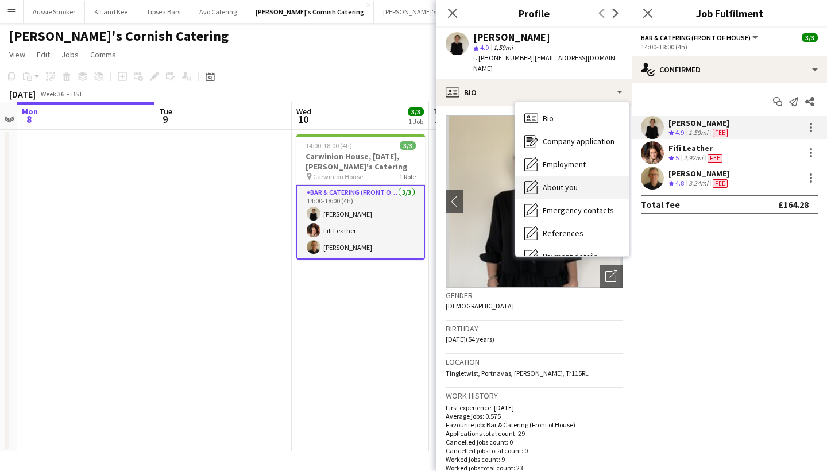
click at [574, 182] on span "About you" at bounding box center [560, 187] width 35 height 10
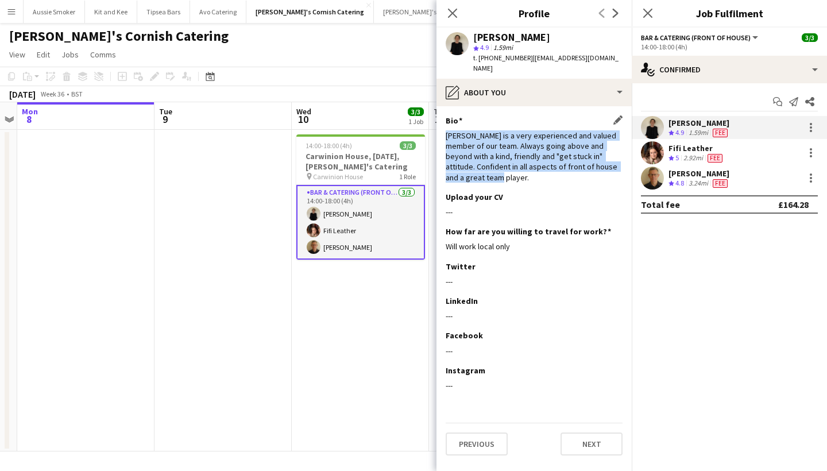
drag, startPoint x: 447, startPoint y: 125, endPoint x: 510, endPoint y: 165, distance: 74.9
click at [510, 165] on div "Nikki is a very experienced and valued member of our team. Always going above a…" at bounding box center [534, 156] width 177 height 52
copy div "Nikki is a very experienced and valued member of our team. Always going above a…"
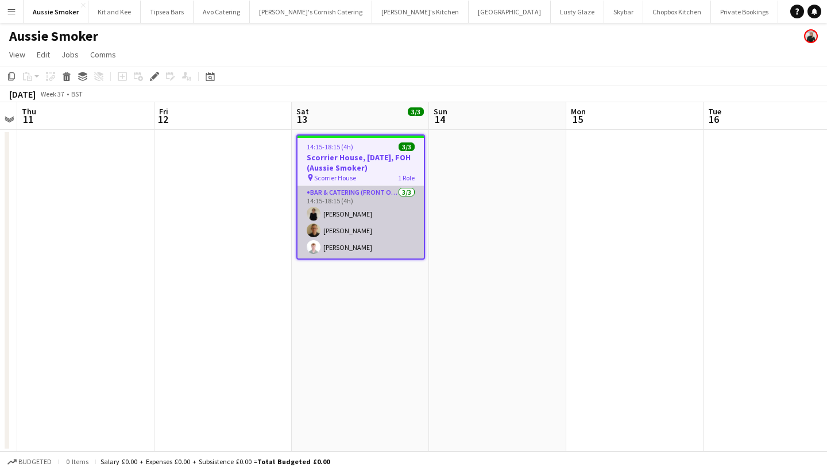
click at [380, 207] on app-card-role "Bar & Catering (Front of House) [DATE] 14:15-18:15 (4h) [PERSON_NAME] [PERSON_N…" at bounding box center [360, 222] width 126 height 72
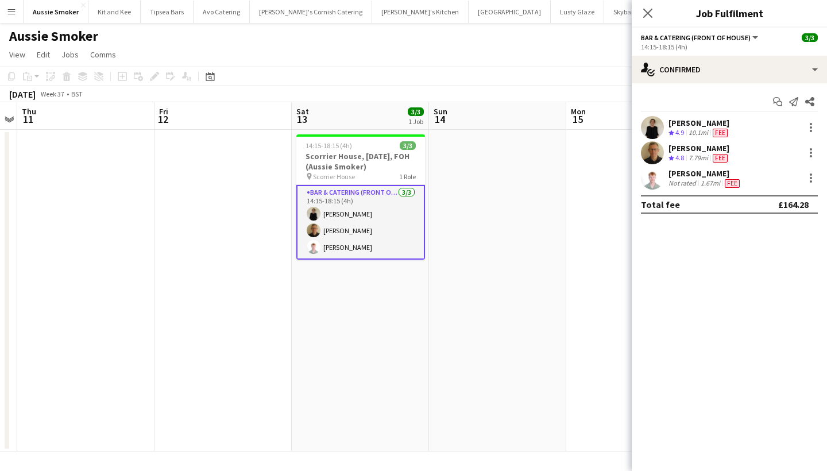
click at [699, 172] on div "[PERSON_NAME]" at bounding box center [704, 173] width 73 height 10
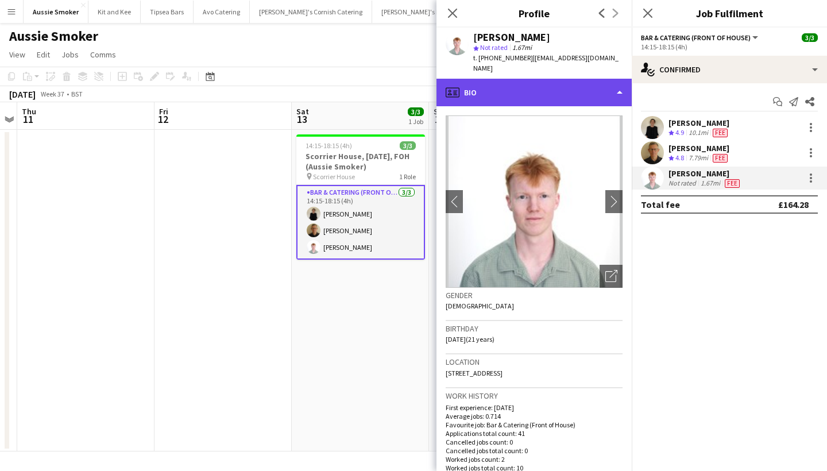
click at [578, 83] on div "profile Bio" at bounding box center [533, 93] width 195 height 28
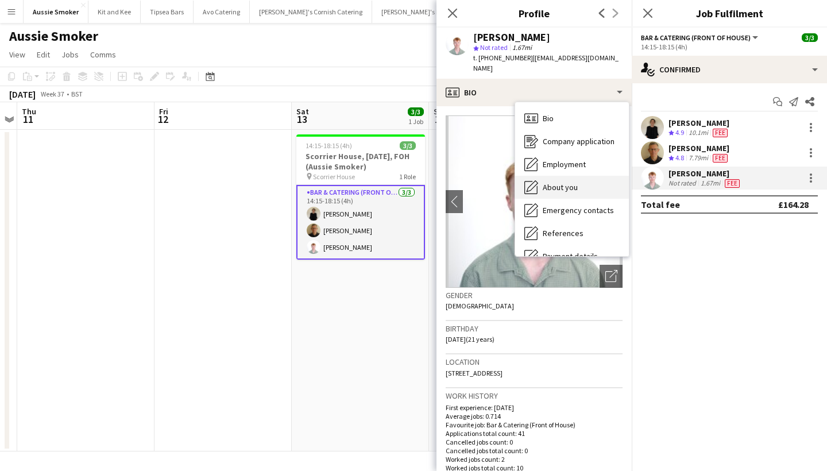
click at [568, 182] on span "About you" at bounding box center [560, 187] width 35 height 10
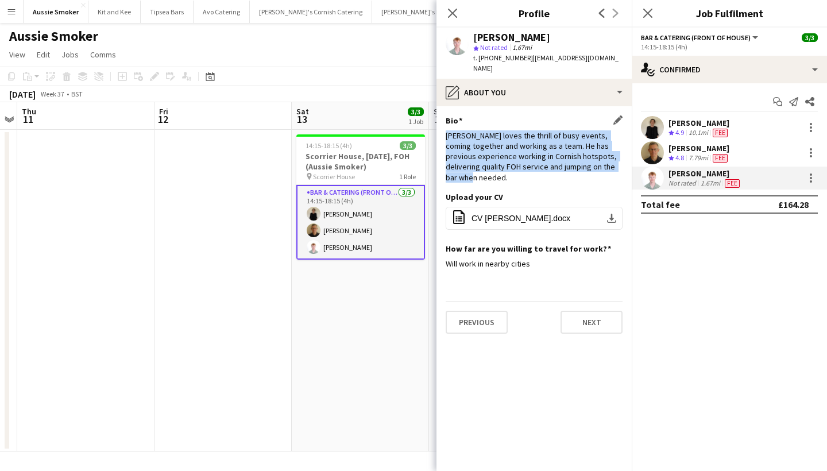
drag, startPoint x: 443, startPoint y: 122, endPoint x: 614, endPoint y: 160, distance: 175.1
click at [614, 160] on app-section-data-types "Bio Edit this field [PERSON_NAME] loves the thrill of busy events, coming toget…" at bounding box center [533, 288] width 195 height 365
copy div "[PERSON_NAME] loves the thrill of busy events, coming together and working as a…"
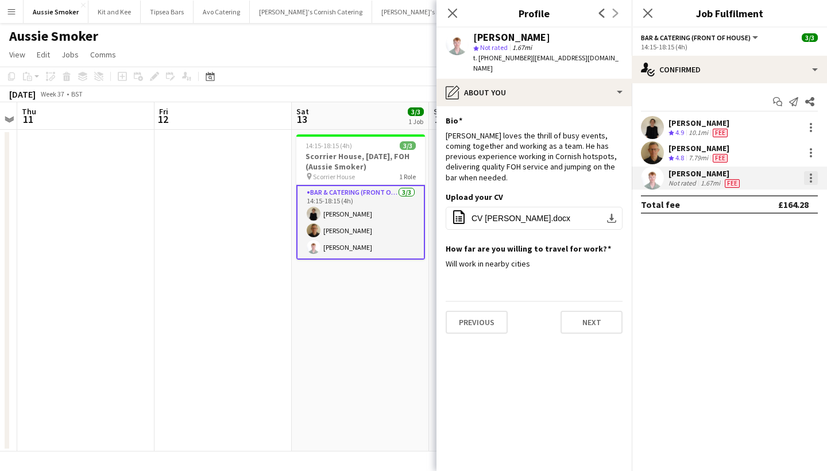
click at [816, 180] on div at bounding box center [811, 178] width 14 height 14
click at [760, 203] on span "Edit fee" at bounding box center [752, 199] width 31 height 10
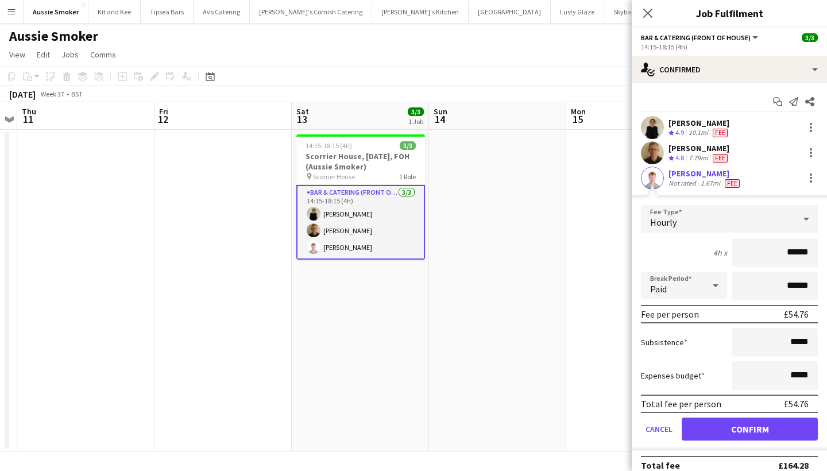
click at [698, 181] on div "1.67mi" at bounding box center [710, 183] width 24 height 9
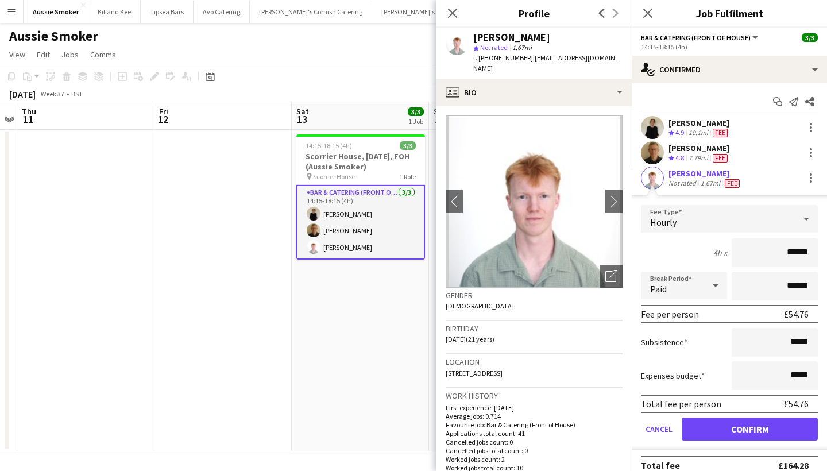
click at [734, 430] on button "Confirm" at bounding box center [749, 428] width 136 height 23
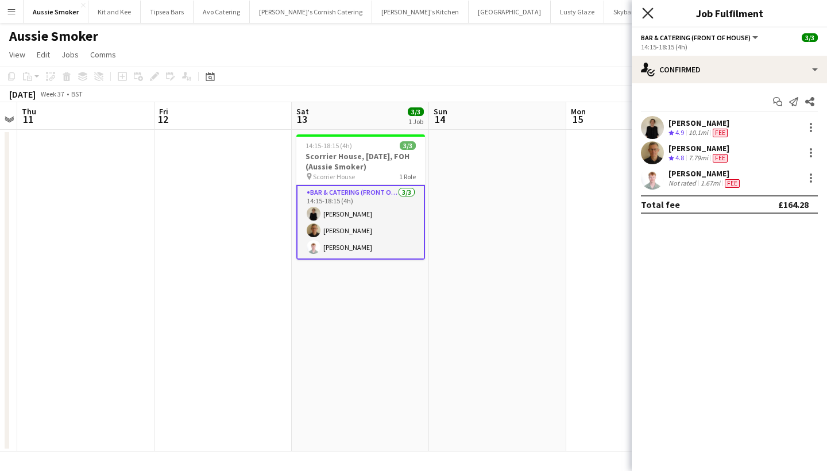
click at [648, 13] on icon at bounding box center [647, 12] width 11 height 11
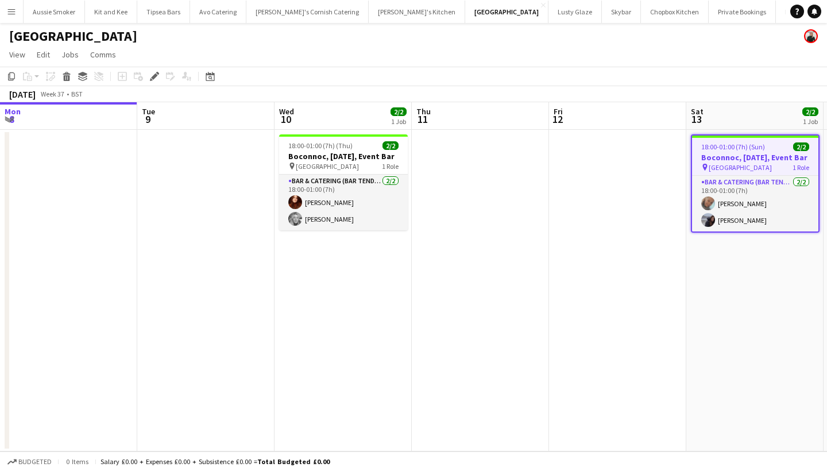
scroll to position [0, 394]
